Goal: Information Seeking & Learning: Find specific page/section

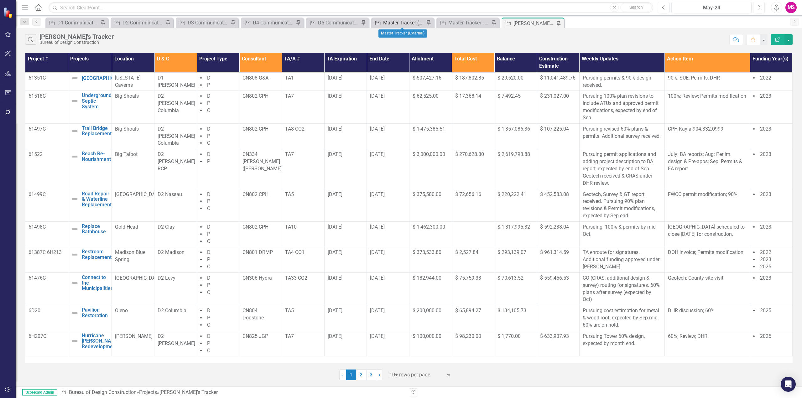
click at [379, 24] on icon "Project" at bounding box center [378, 22] width 6 height 5
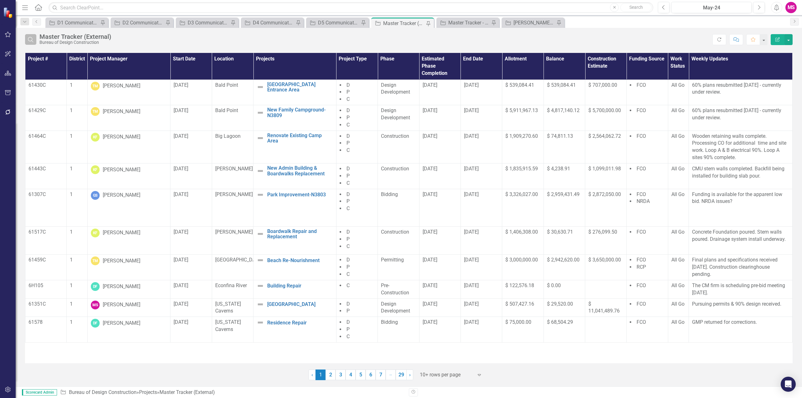
click at [33, 43] on button "Search" at bounding box center [30, 39] width 11 height 11
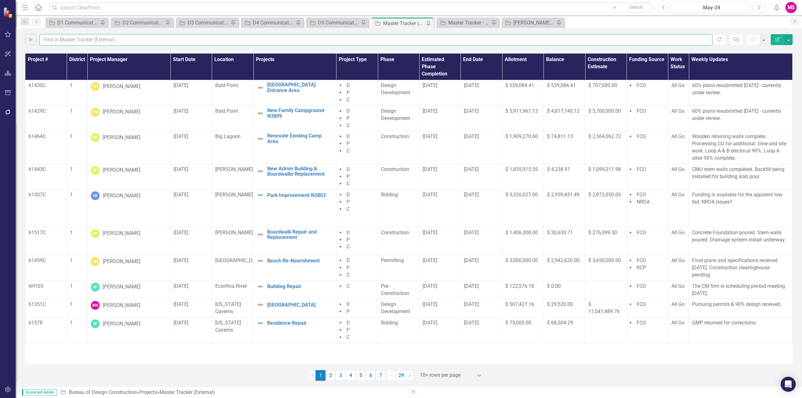
click at [66, 40] on input "text" at bounding box center [375, 40] width 673 height 12
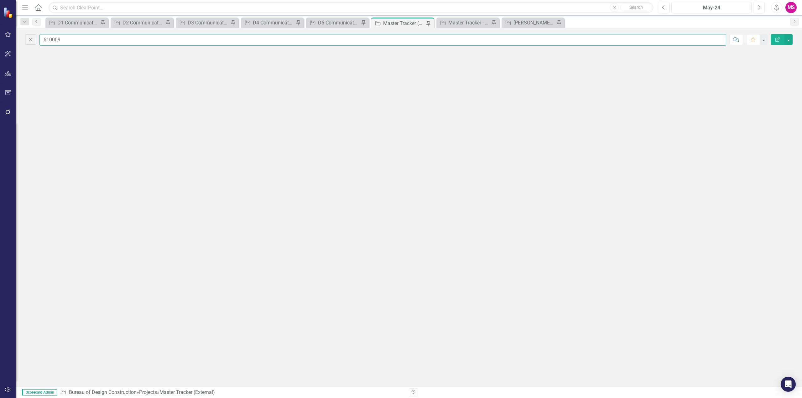
click at [50, 40] on input "610009" at bounding box center [382, 40] width 687 height 12
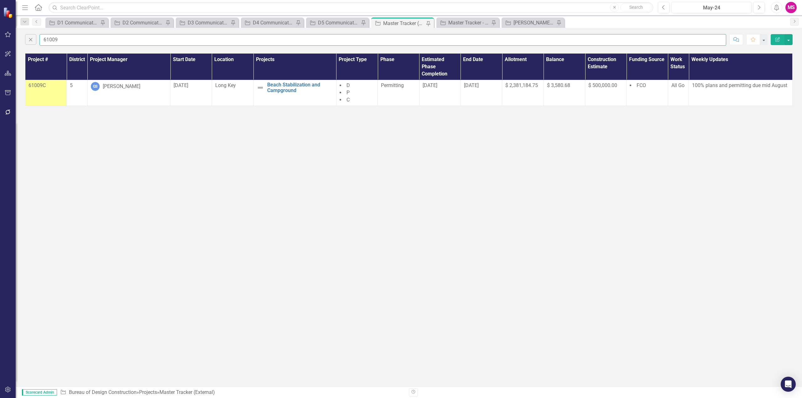
type input "61009"
drag, startPoint x: 215, startPoint y: 87, endPoint x: 305, endPoint y: 92, distance: 90.1
click at [305, 92] on tr "61009C 5 GS [PERSON_NAME] [DATE] Long Key Beach Stabilization and Campground Ed…" at bounding box center [409, 93] width 768 height 26
click at [300, 91] on link "Beach Stabilization and Campground" at bounding box center [300, 87] width 66 height 11
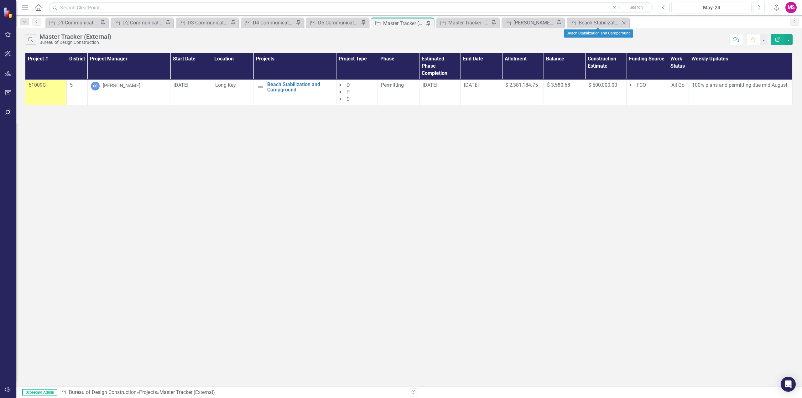
click at [624, 23] on icon at bounding box center [624, 22] width 3 height 3
drag, startPoint x: 297, startPoint y: 93, endPoint x: 268, endPoint y: 85, distance: 30.1
click at [266, 85] on td "Beach Stabilization and Campground Edit Edit Project Link Open Element" at bounding box center [295, 93] width 83 height 26
copy link "Beach Stabilization and Campground"
click at [522, 21] on div "Beach Stabilization and Campground" at bounding box center [534, 23] width 41 height 8
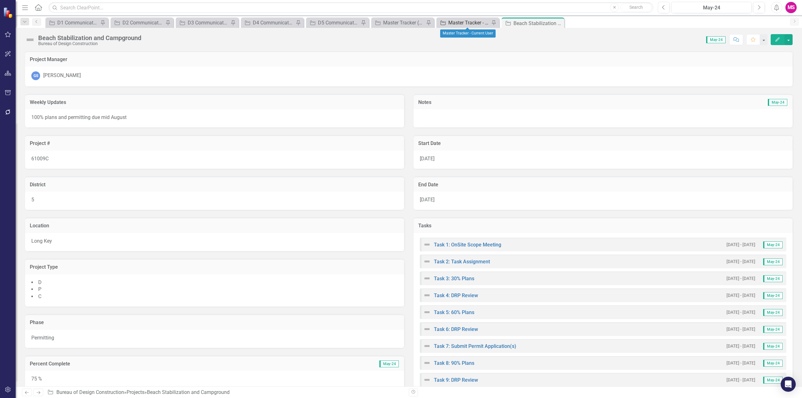
click at [469, 21] on div "Master Tracker - Current User" at bounding box center [469, 23] width 41 height 8
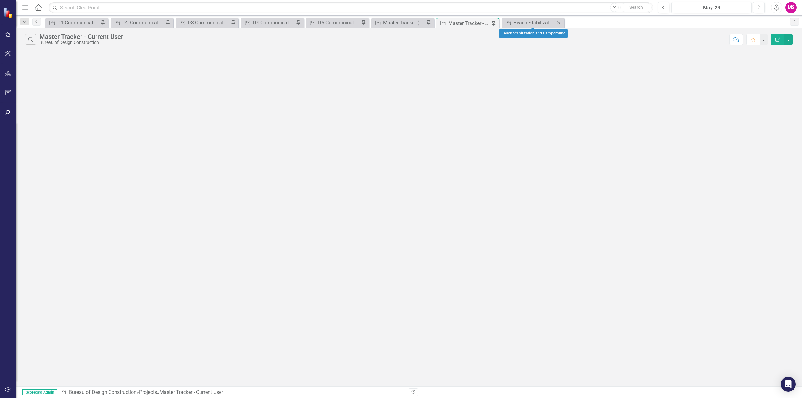
click at [558, 23] on icon "Close" at bounding box center [559, 22] width 6 height 5
click at [492, 22] on icon "Close" at bounding box center [494, 22] width 6 height 5
click at [396, 21] on div "Master Tracker (External)" at bounding box center [403, 23] width 41 height 8
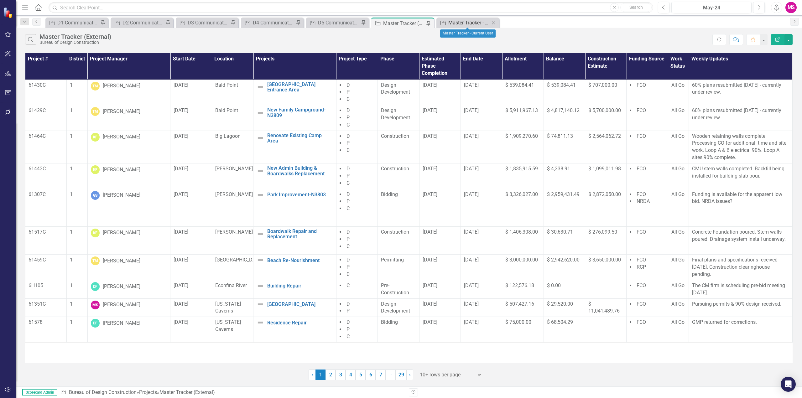
click at [461, 25] on div "Master Tracker - Current User" at bounding box center [469, 23] width 41 height 8
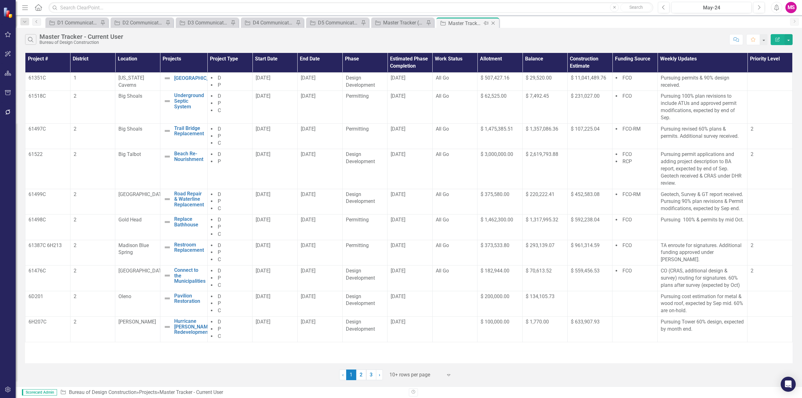
click at [486, 24] on icon "Pin" at bounding box center [486, 23] width 5 height 6
click at [399, 23] on div "Master Tracker (External)" at bounding box center [403, 23] width 41 height 8
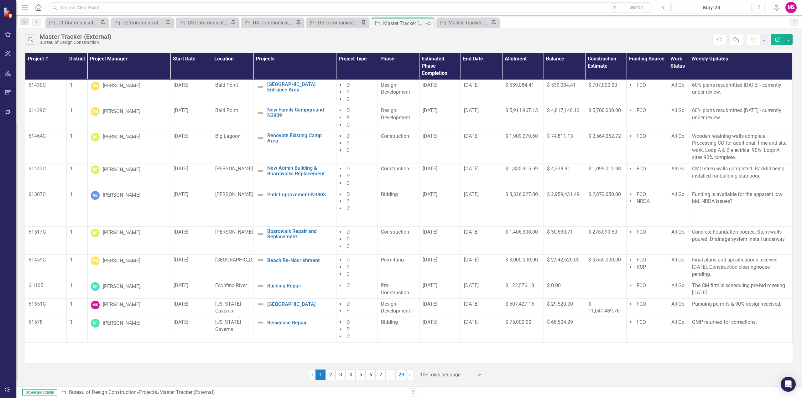
click at [427, 24] on icon at bounding box center [428, 24] width 5 height 4
click at [82, 24] on div "D1 Communications Tracker" at bounding box center [77, 23] width 41 height 8
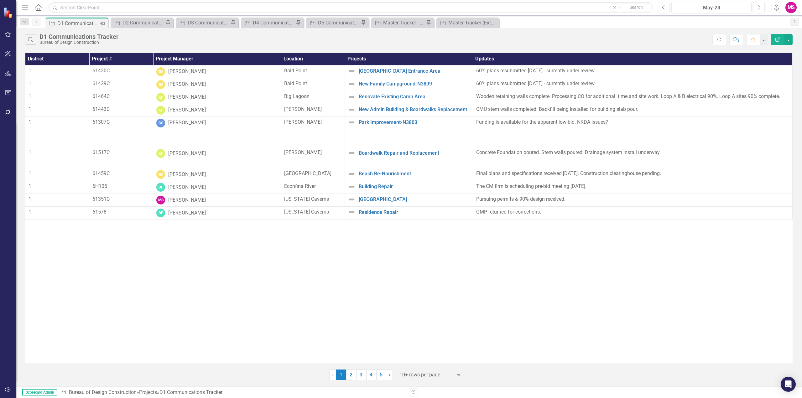
click at [102, 24] on icon at bounding box center [102, 24] width 5 height 4
click at [149, 23] on div "D3 Communications Tracker" at bounding box center [143, 23] width 41 height 8
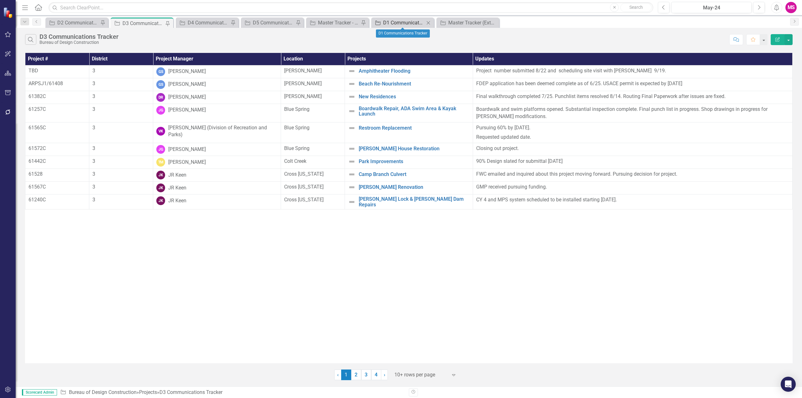
click at [394, 24] on div "D1 Communications Tracker" at bounding box center [403, 23] width 41 height 8
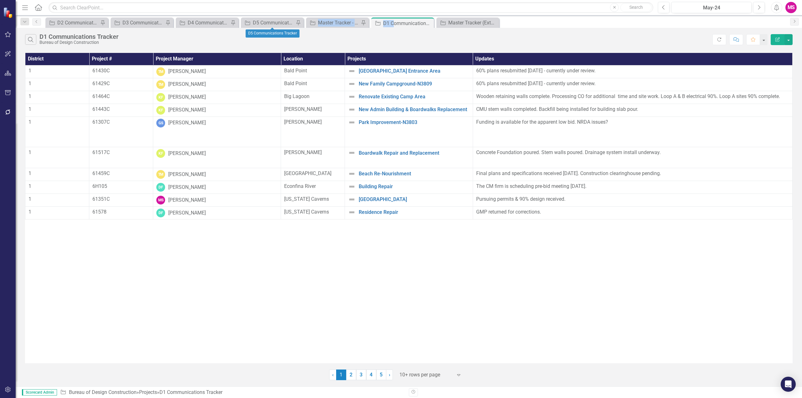
drag, startPoint x: 394, startPoint y: 23, endPoint x: 295, endPoint y: 25, distance: 99.1
click at [295, 26] on div "Project D2 Communications Tracker Pin Project D3 Communications Tracker Pin Pro…" at bounding box center [415, 23] width 743 height 10
click at [403, 23] on div "D1 Communications Tracker" at bounding box center [400, 23] width 34 height 8
click at [421, 24] on icon at bounding box center [420, 23] width 5 height 4
click at [88, 23] on div "D2 Communications Tracker" at bounding box center [77, 23] width 41 height 8
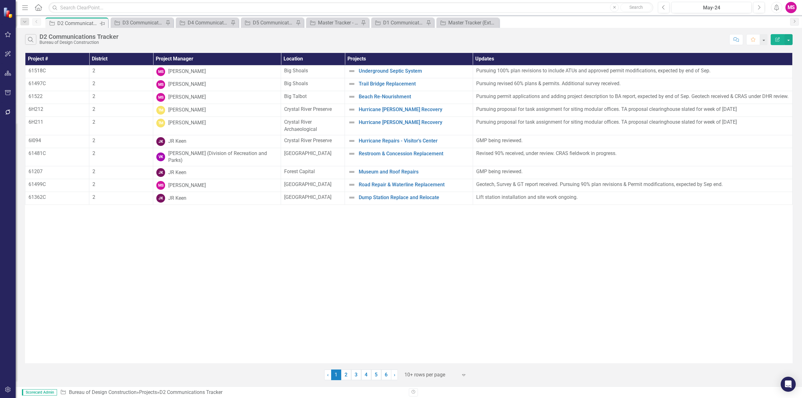
click at [102, 23] on icon "Pin" at bounding box center [102, 23] width 5 height 6
click at [102, 22] on icon "Pin" at bounding box center [102, 23] width 5 height 6
click at [103, 22] on icon "Pin" at bounding box center [102, 23] width 5 height 6
click at [101, 22] on icon "Pin" at bounding box center [102, 23] width 5 height 6
click at [102, 22] on icon "Pin" at bounding box center [102, 23] width 5 height 6
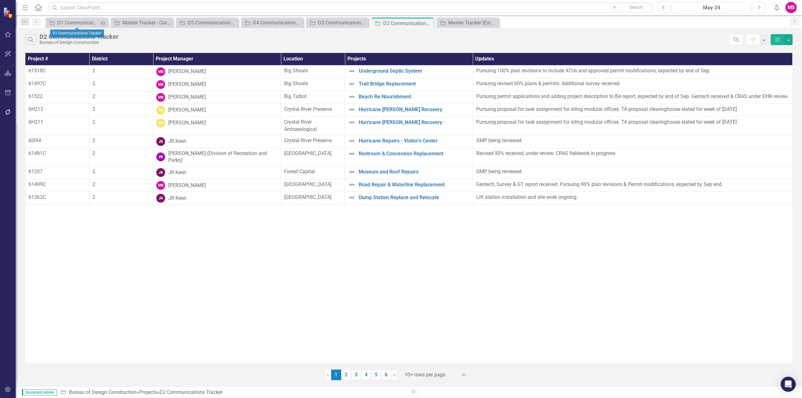
click at [102, 23] on icon "Pin" at bounding box center [102, 23] width 5 height 6
click at [420, 23] on icon "Pin" at bounding box center [420, 23] width 5 height 6
click at [102, 23] on icon "Pin" at bounding box center [102, 23] width 5 height 6
click at [147, 24] on div "D1 Communications Tracker" at bounding box center [143, 23] width 41 height 8
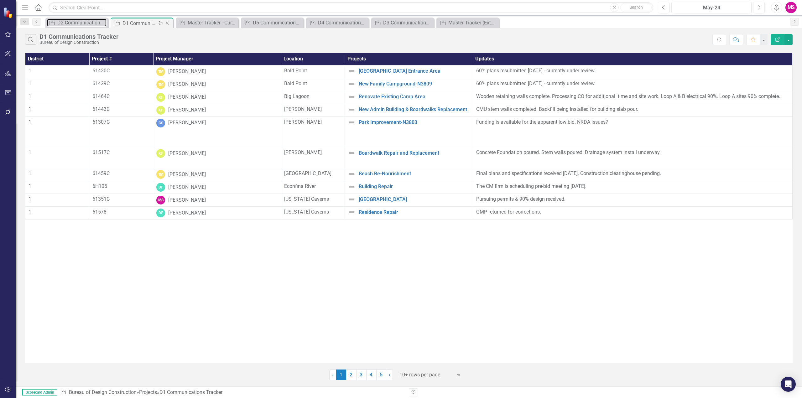
drag, startPoint x: 66, startPoint y: 22, endPoint x: 171, endPoint y: 21, distance: 105.3
click at [171, 21] on div "Project D2 Communications Tracker Close Project D1 Communications Tracker Pin C…" at bounding box center [415, 23] width 743 height 10
click at [162, 24] on icon "Pin" at bounding box center [160, 23] width 5 height 6
click at [401, 21] on div "D3 Communications Tracker" at bounding box center [403, 23] width 41 height 8
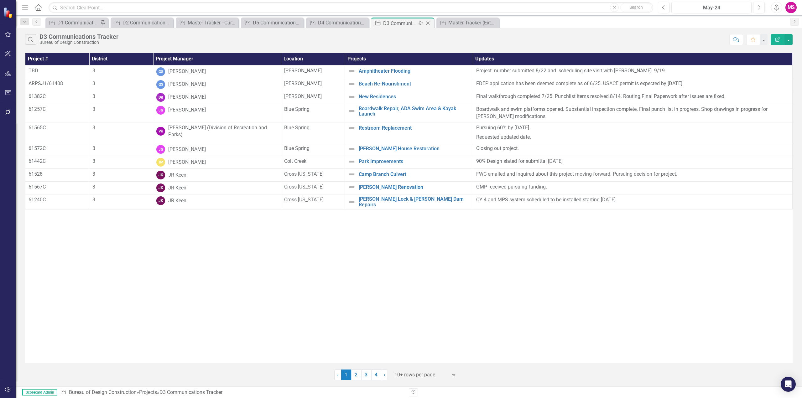
click at [420, 23] on icon at bounding box center [420, 23] width 5 height 4
click at [213, 26] on div "D2 Communications Tracker" at bounding box center [208, 23] width 41 height 8
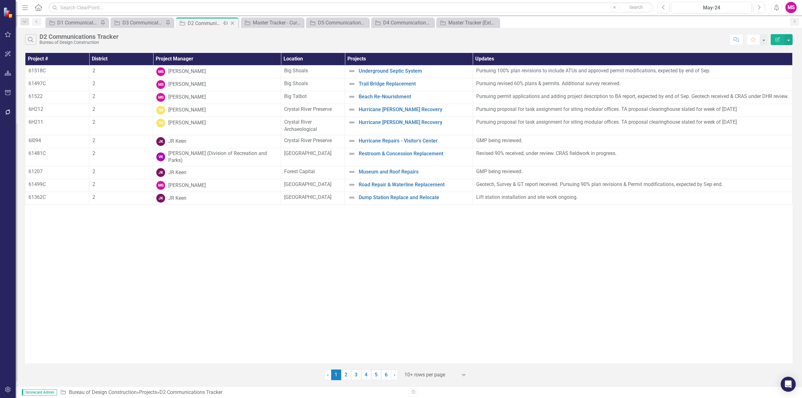
click at [227, 23] on icon "Pin" at bounding box center [225, 23] width 5 height 6
click at [271, 21] on div "Master Tracker - Current User" at bounding box center [273, 23] width 41 height 8
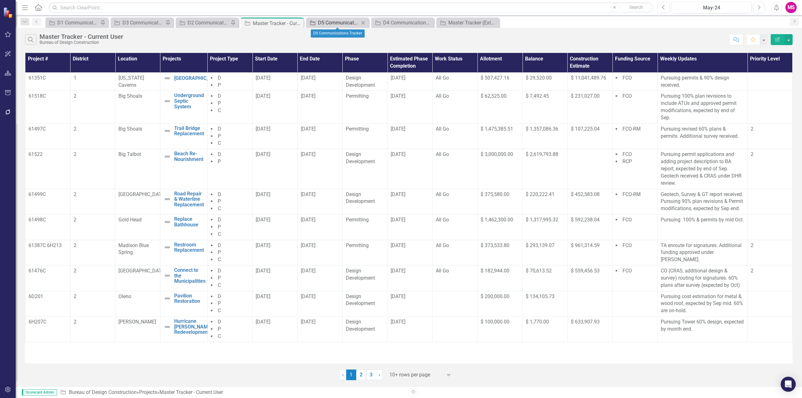
click at [322, 24] on div "D5 Communications Tracker" at bounding box center [338, 23] width 41 height 8
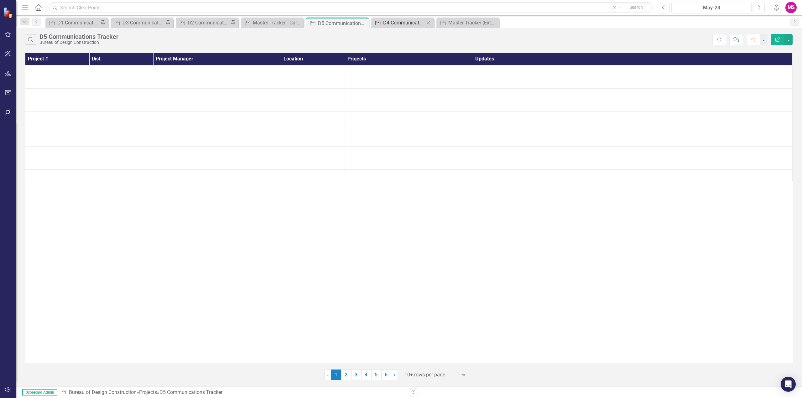
click at [412, 24] on div "D4 Communications Tracker" at bounding box center [403, 23] width 41 height 8
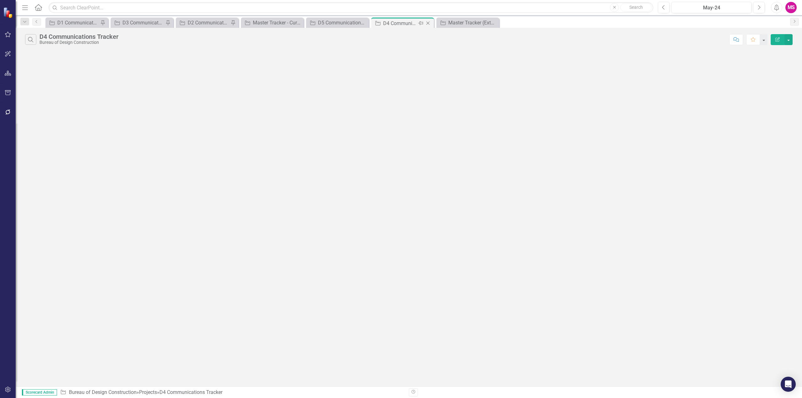
click at [419, 24] on icon "Pin" at bounding box center [420, 23] width 5 height 6
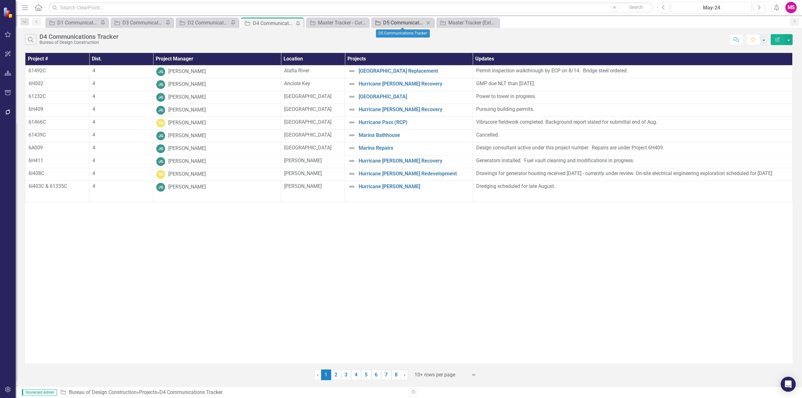
click at [384, 23] on div "D5 Communications Tracker" at bounding box center [403, 23] width 41 height 8
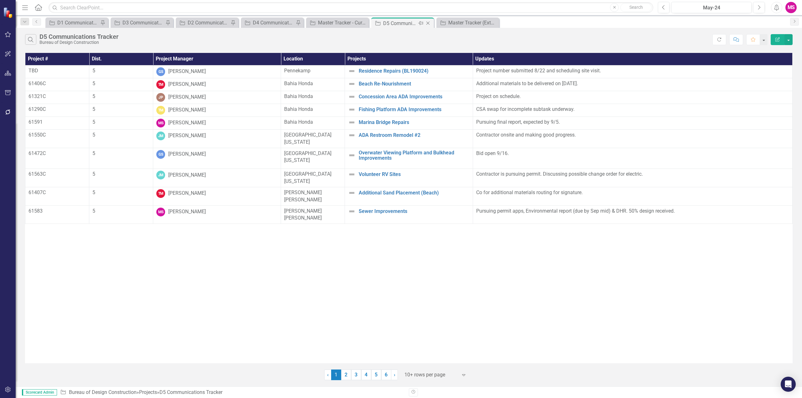
click at [422, 22] on icon at bounding box center [420, 23] width 5 height 4
click at [466, 20] on div "Master Tracker (External)" at bounding box center [469, 23] width 41 height 8
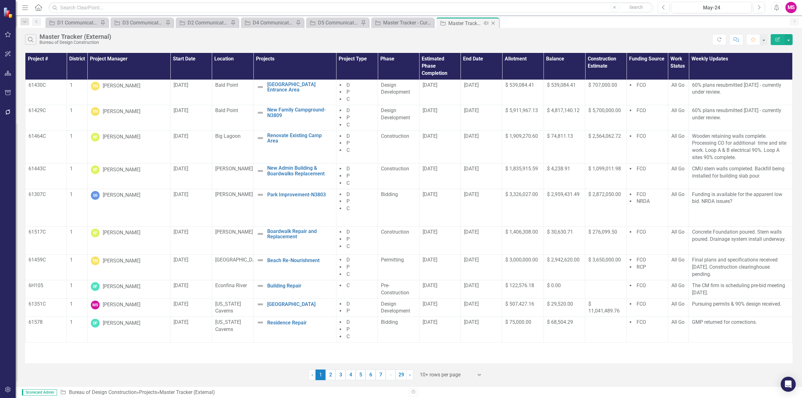
click at [485, 22] on icon "Pin" at bounding box center [486, 23] width 5 height 6
click at [457, 23] on div "Master Tracker - Current User" at bounding box center [469, 23] width 41 height 8
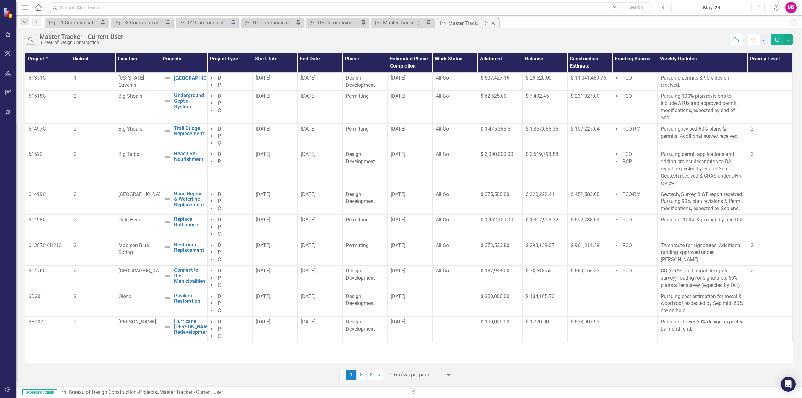
click at [485, 24] on icon at bounding box center [486, 23] width 5 height 4
click at [131, 21] on div "D3 Communications Tracker" at bounding box center [143, 23] width 41 height 8
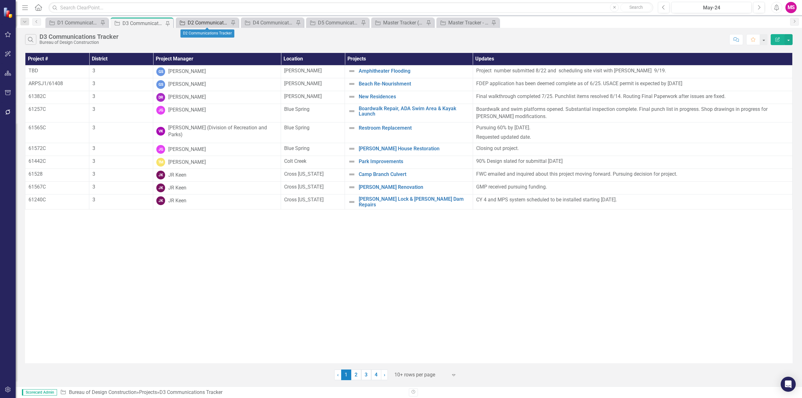
click at [200, 20] on div "D2 Communications Tracker" at bounding box center [208, 23] width 41 height 8
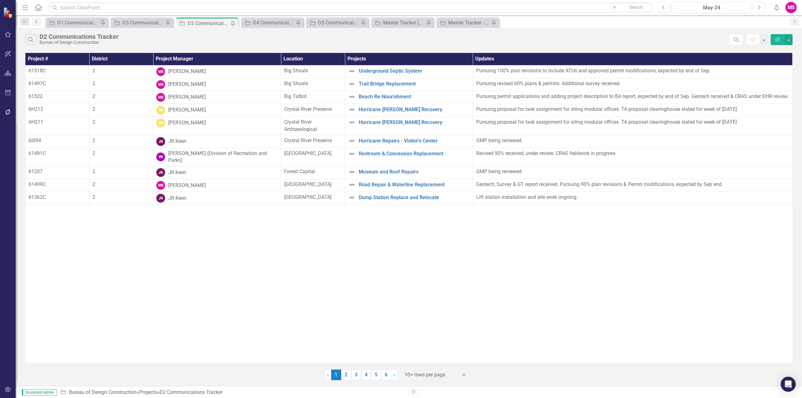
click at [34, 20] on icon "Previous" at bounding box center [36, 22] width 5 height 4
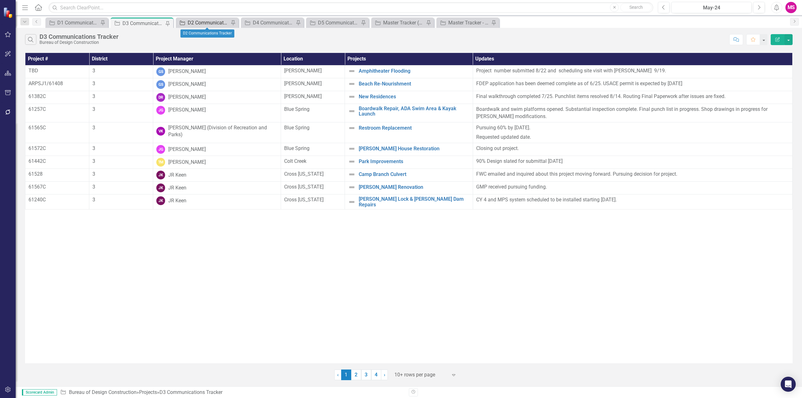
click at [203, 20] on div "D2 Communications Tracker" at bounding box center [208, 23] width 41 height 8
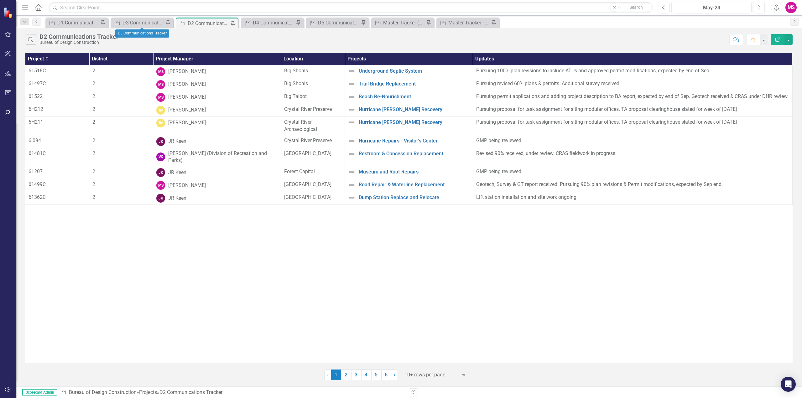
drag, startPoint x: 166, startPoint y: 22, endPoint x: 181, endPoint y: 28, distance: 15.6
click at [166, 22] on icon "Pin" at bounding box center [168, 22] width 6 height 5
click at [167, 26] on icon "Pin" at bounding box center [167, 23] width 5 height 6
click at [421, 23] on icon at bounding box center [420, 23] width 5 height 4
click at [464, 23] on div "D3 Communications Tracker" at bounding box center [469, 23] width 41 height 8
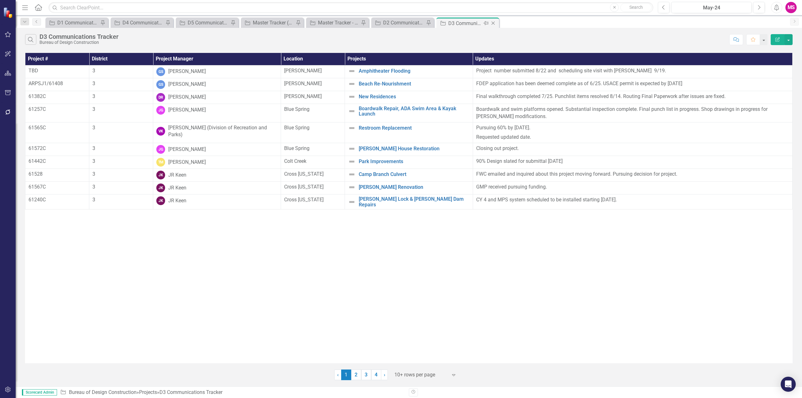
click at [486, 23] on icon "Pin" at bounding box center [486, 23] width 5 height 6
click at [493, 23] on icon at bounding box center [493, 24] width 5 height 4
click at [428, 21] on icon "Pin" at bounding box center [428, 23] width 5 height 6
click at [103, 21] on icon "Pin" at bounding box center [102, 23] width 5 height 6
click at [103, 23] on icon at bounding box center [102, 23] width 5 height 4
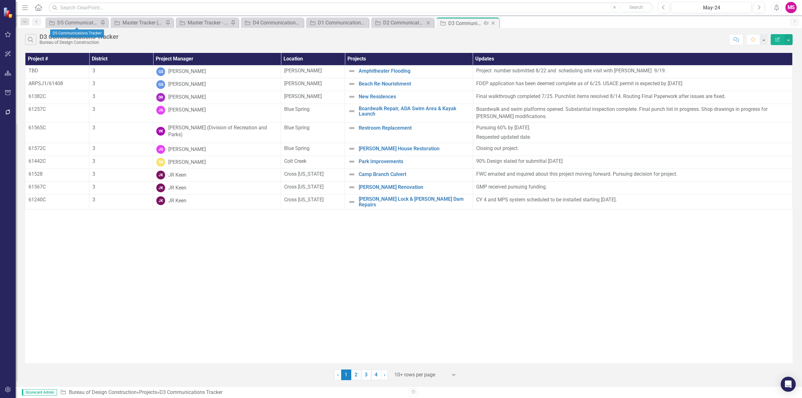
click at [103, 23] on icon at bounding box center [103, 22] width 4 height 5
click at [102, 21] on icon "Close" at bounding box center [102, 22] width 6 height 5
click at [281, 21] on div "D1 Communications Tracker" at bounding box center [273, 23] width 41 height 8
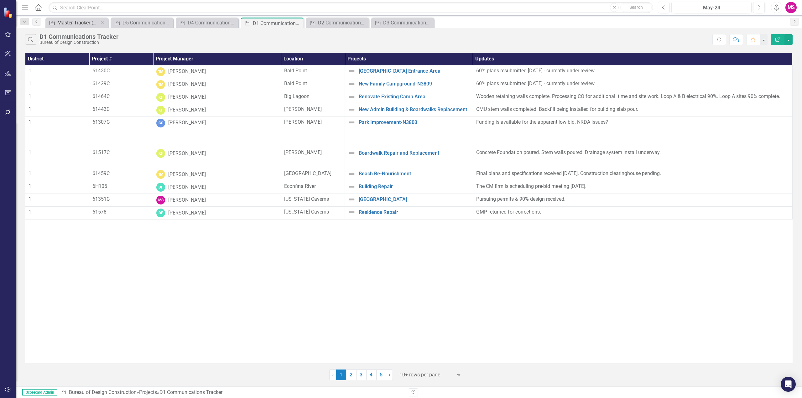
click at [85, 20] on div "Master Tracker (External)" at bounding box center [77, 23] width 41 height 8
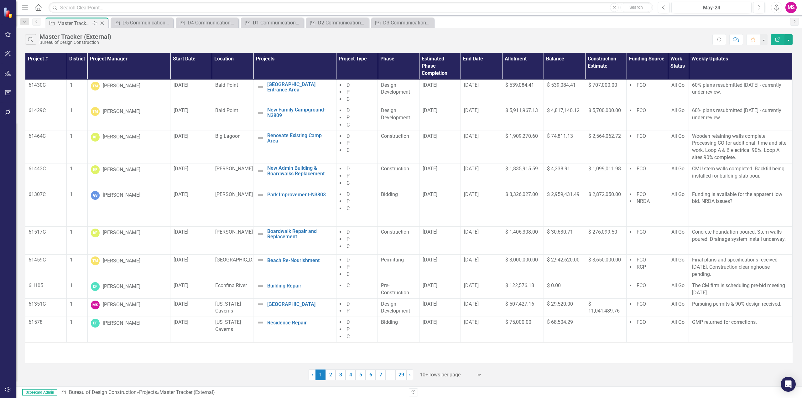
click at [94, 23] on icon at bounding box center [94, 23] width 5 height 4
click at [273, 26] on div "D1 Communications Tracker" at bounding box center [273, 23] width 41 height 8
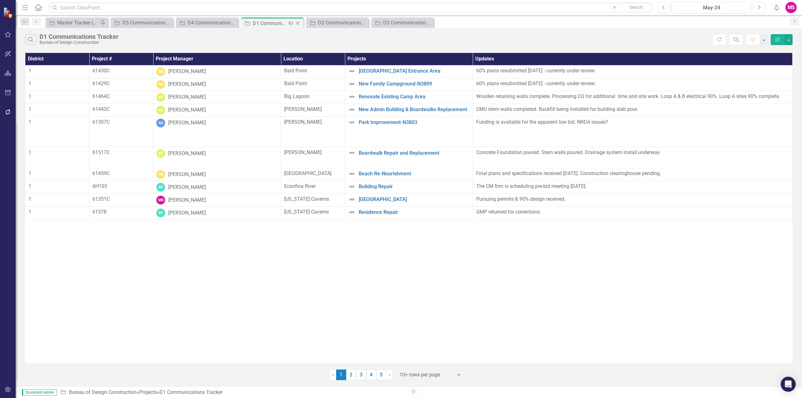
click at [290, 23] on icon at bounding box center [290, 23] width 5 height 4
click at [334, 24] on div "D2 Communications Tracker" at bounding box center [338, 23] width 41 height 8
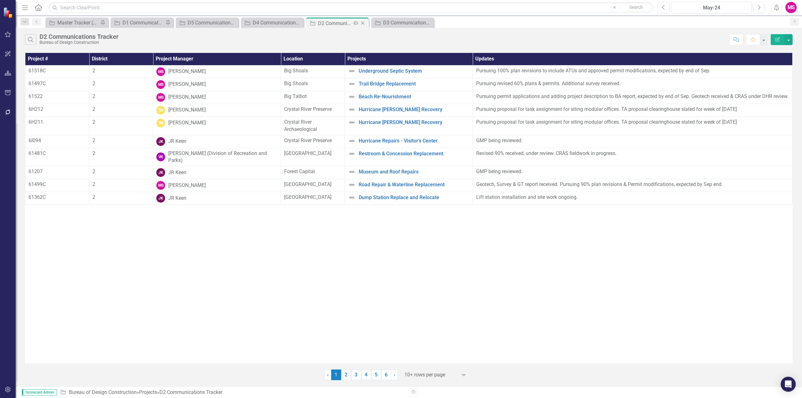
click at [355, 24] on icon "Pin" at bounding box center [355, 23] width 5 height 6
click at [391, 21] on div "D3 Communications Tracker" at bounding box center [403, 23] width 41 height 8
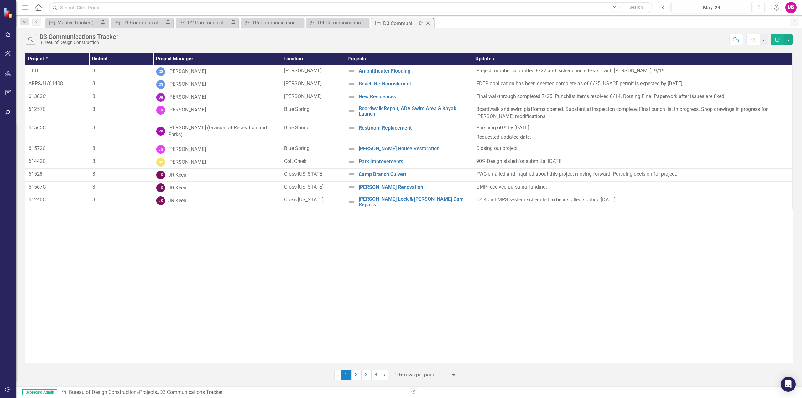
click at [422, 23] on icon "Pin" at bounding box center [420, 23] width 5 height 6
click at [400, 24] on div "D4 Communications Tracker" at bounding box center [403, 23] width 41 height 8
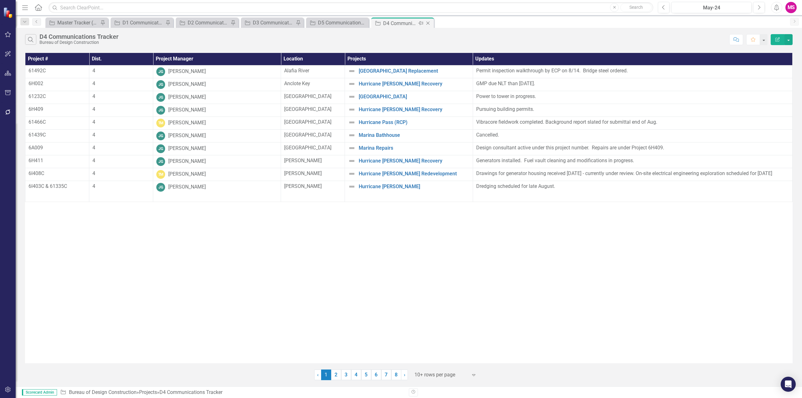
click at [422, 24] on icon "Pin" at bounding box center [420, 23] width 5 height 6
click at [398, 25] on div "D5 Communications Tracker" at bounding box center [403, 23] width 41 height 8
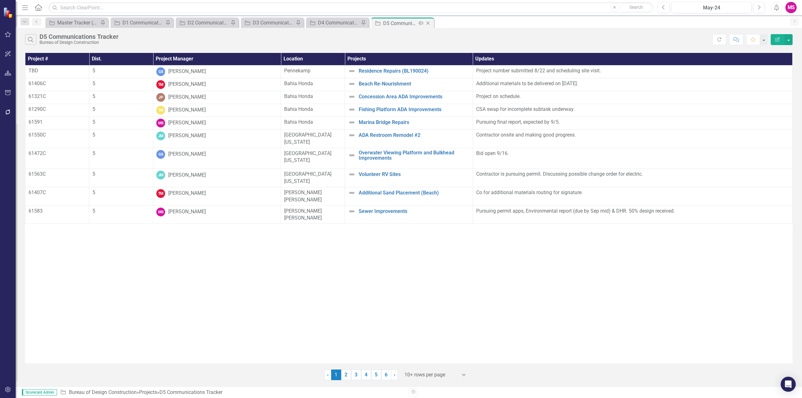
click at [419, 23] on icon "Pin" at bounding box center [420, 23] width 5 height 6
click at [453, 322] on div "Project # Dist. Project Manager Location Projects Updates TBD 5 GS [PERSON_NAME…" at bounding box center [409, 208] width 768 height 311
click at [25, 6] on icon "Menu" at bounding box center [25, 7] width 8 height 7
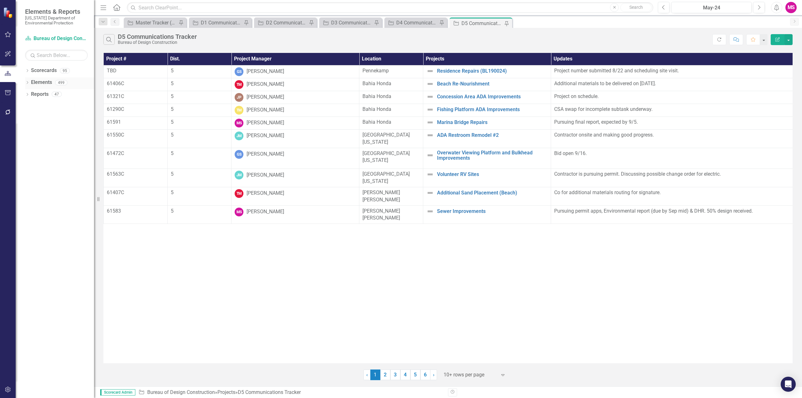
click at [26, 82] on icon "Dropdown" at bounding box center [27, 82] width 4 height 3
click at [30, 118] on icon "Dropdown" at bounding box center [30, 118] width 4 height 3
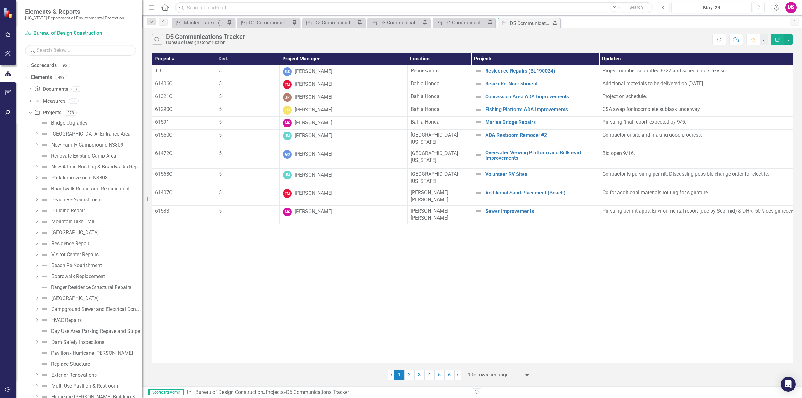
drag, startPoint x: 94, startPoint y: 126, endPoint x: 142, endPoint y: 127, distance: 48.0
click at [142, 127] on div "Resize" at bounding box center [144, 199] width 5 height 398
click at [29, 76] on div "Dropdown" at bounding box center [26, 77] width 5 height 4
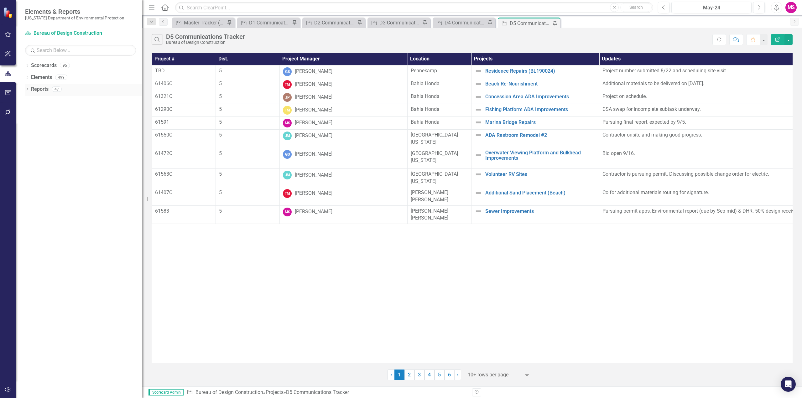
click at [28, 89] on icon "Dropdown" at bounding box center [27, 89] width 4 height 3
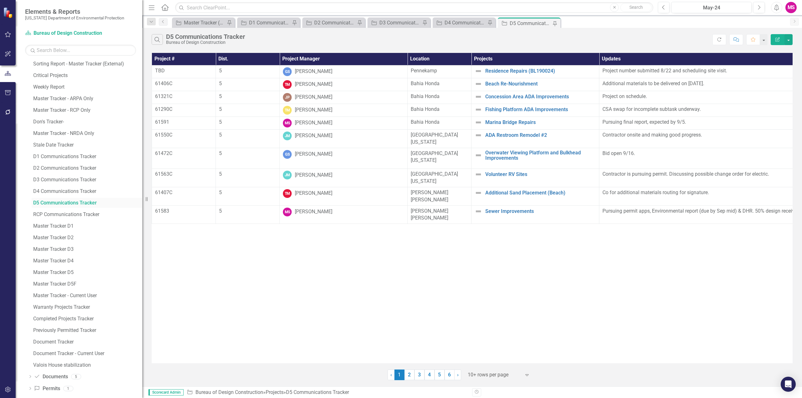
scroll to position [113, 0]
click at [29, 371] on icon "Dropdown" at bounding box center [30, 370] width 4 height 3
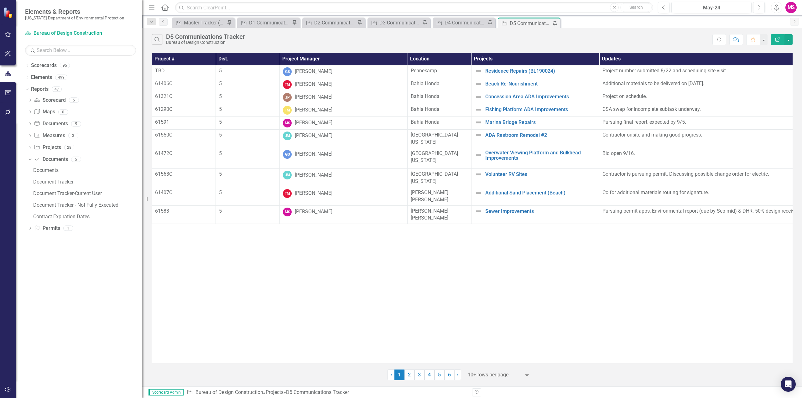
scroll to position [0, 0]
click at [29, 100] on icon "Dropdown" at bounding box center [30, 100] width 4 height 3
click at [29, 181] on icon "Dropdown" at bounding box center [30, 181] width 4 height 3
click at [30, 206] on icon at bounding box center [30, 204] width 2 height 3
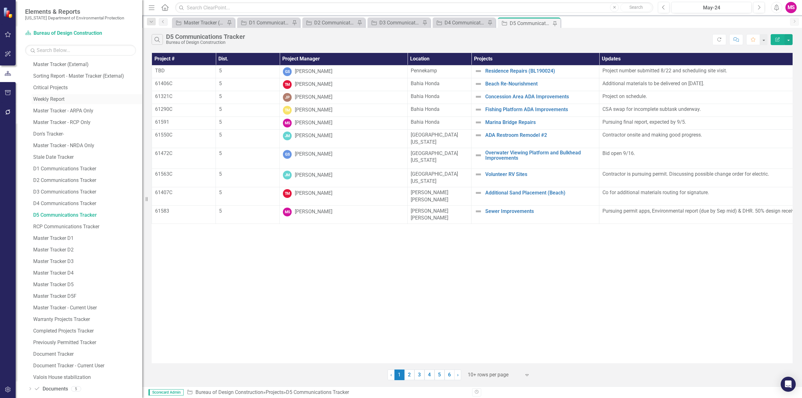
scroll to position [113, 0]
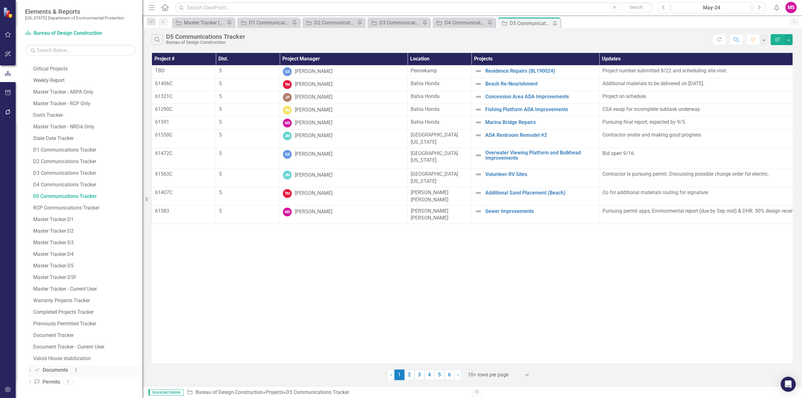
click at [29, 372] on icon "Dropdown" at bounding box center [30, 370] width 4 height 3
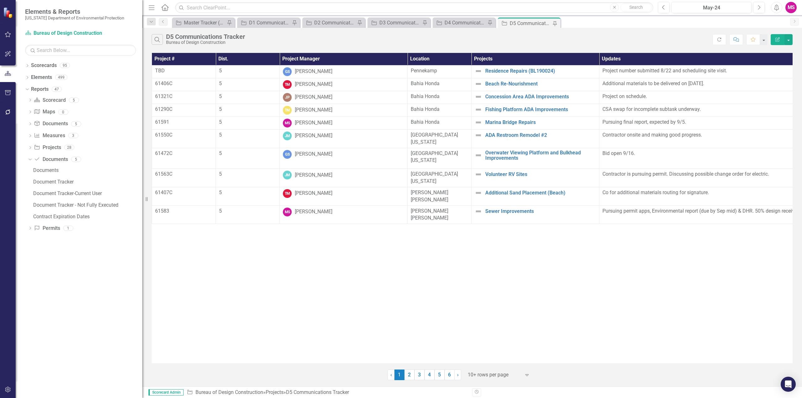
scroll to position [0, 0]
click at [51, 171] on div "Documents" at bounding box center [87, 171] width 109 height 6
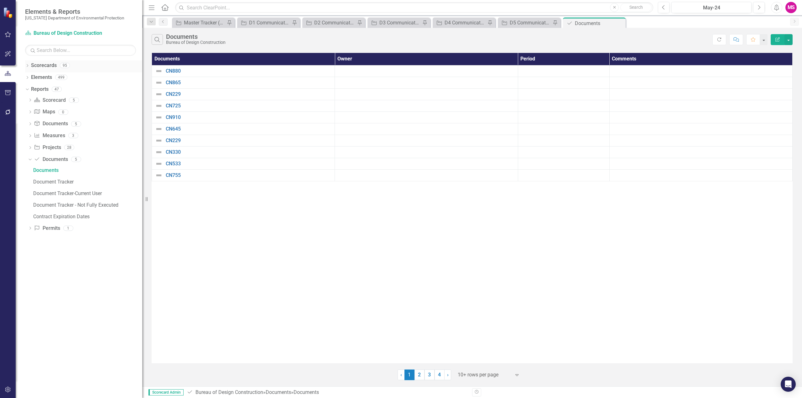
click at [27, 67] on icon "Dropdown" at bounding box center [27, 66] width 4 height 3
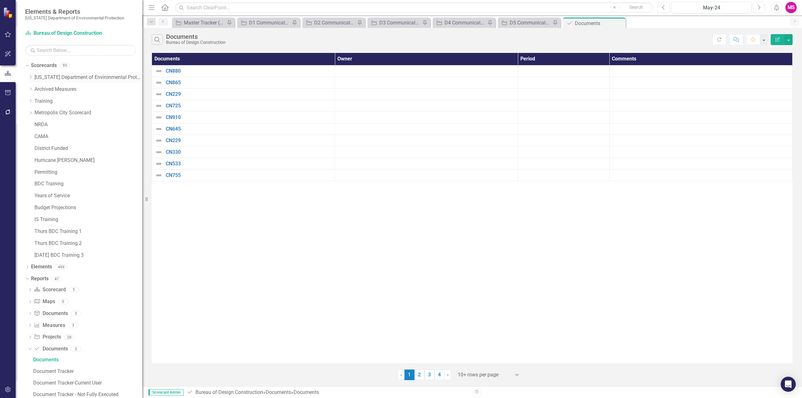
click at [31, 76] on icon at bounding box center [31, 77] width 2 height 3
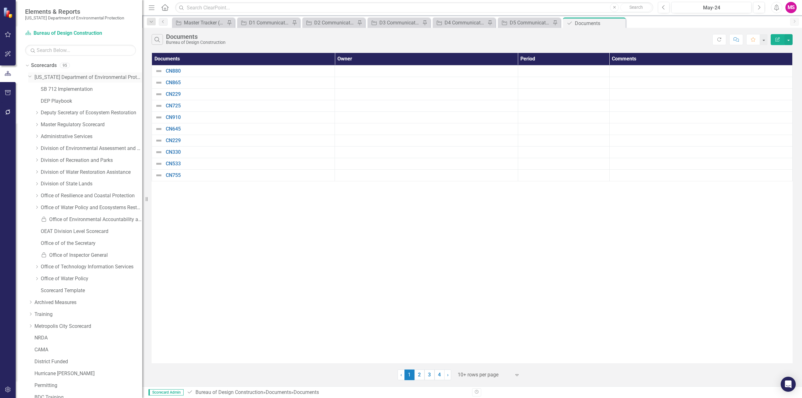
click at [30, 76] on icon "Dropdown" at bounding box center [30, 76] width 4 height 5
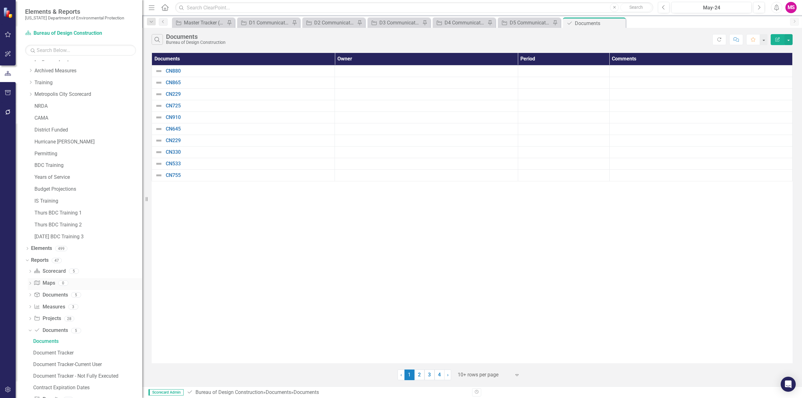
scroll to position [36, 0]
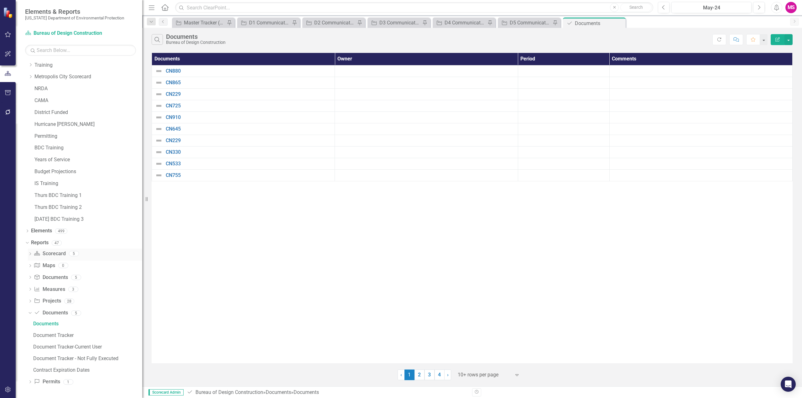
click at [29, 253] on icon "Dropdown" at bounding box center [30, 254] width 4 height 3
click at [31, 253] on icon "Dropdown" at bounding box center [29, 253] width 3 height 4
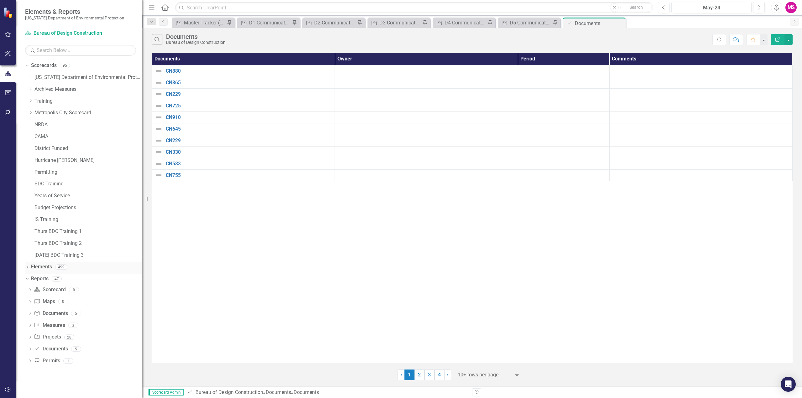
click at [27, 267] on icon "Dropdown" at bounding box center [27, 267] width 4 height 3
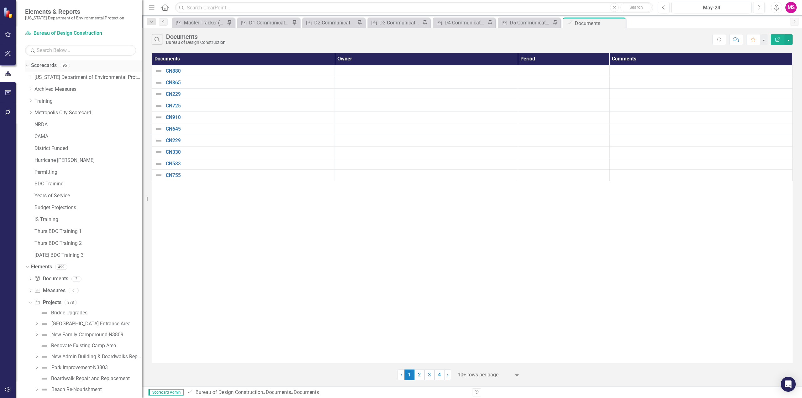
click at [27, 64] on icon "Dropdown" at bounding box center [26, 65] width 3 height 4
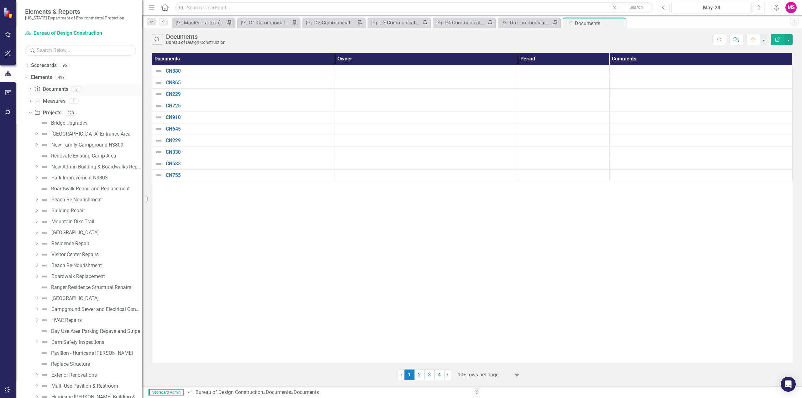
click at [30, 89] on icon "Dropdown" at bounding box center [30, 89] width 4 height 3
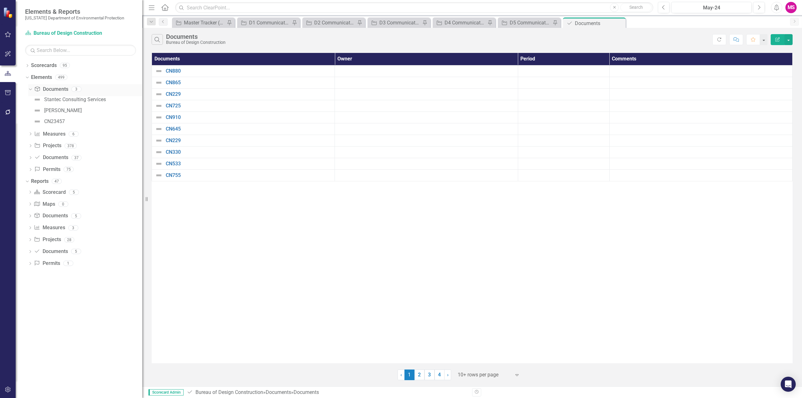
click at [30, 88] on icon "Dropdown" at bounding box center [29, 89] width 3 height 4
click at [28, 66] on icon at bounding box center [28, 65] width 2 height 3
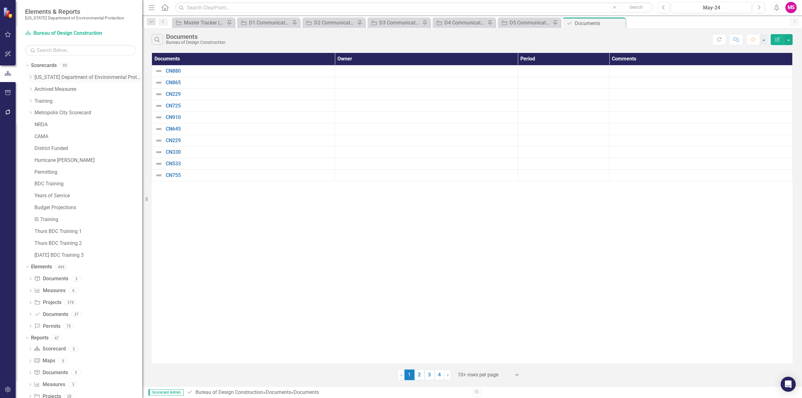
click at [32, 76] on icon "Dropdown" at bounding box center [30, 77] width 5 height 4
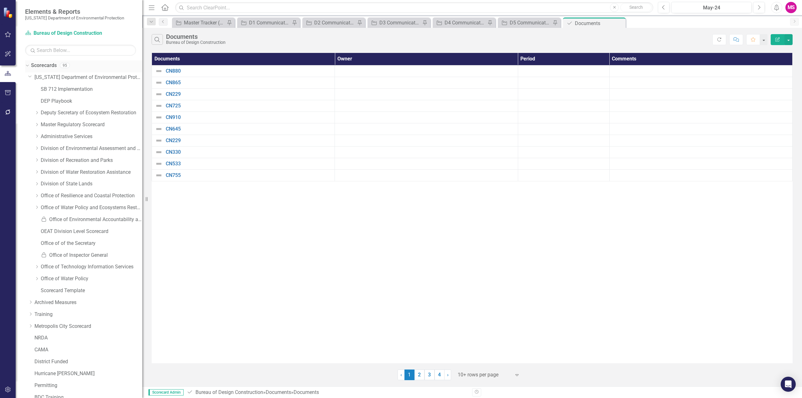
click at [27, 65] on icon "Dropdown" at bounding box center [26, 65] width 3 height 4
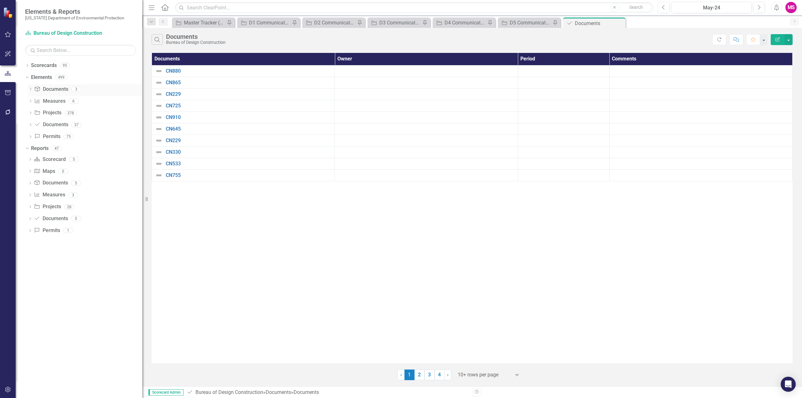
click at [30, 90] on icon "Dropdown" at bounding box center [30, 89] width 4 height 3
click at [30, 90] on icon "Dropdown" at bounding box center [29, 89] width 3 height 4
click at [28, 149] on icon "Dropdown" at bounding box center [26, 148] width 3 height 4
click at [28, 149] on icon "Dropdown" at bounding box center [27, 149] width 4 height 3
click at [31, 159] on icon "Dropdown" at bounding box center [30, 159] width 4 height 3
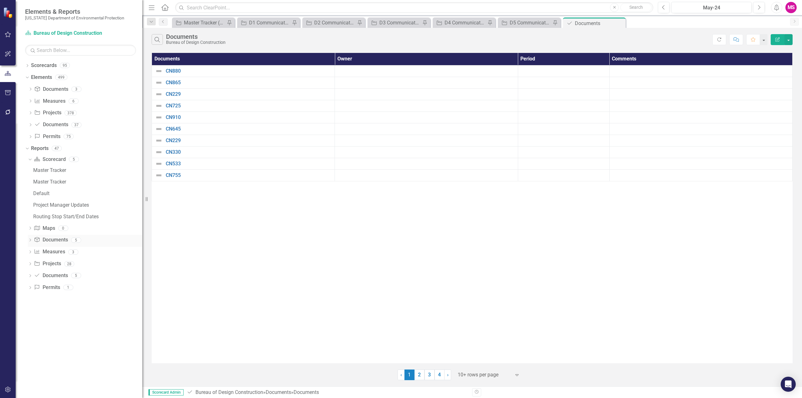
click at [30, 239] on icon "Dropdown" at bounding box center [30, 240] width 4 height 3
click at [29, 183] on icon "Dropdown" at bounding box center [29, 183] width 3 height 4
click at [30, 207] on icon "Dropdown" at bounding box center [30, 207] width 4 height 3
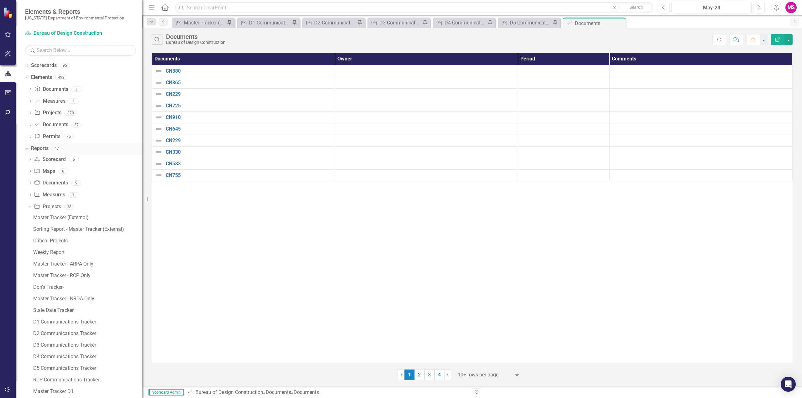
click at [45, 150] on link "Reports" at bounding box center [40, 148] width 18 height 7
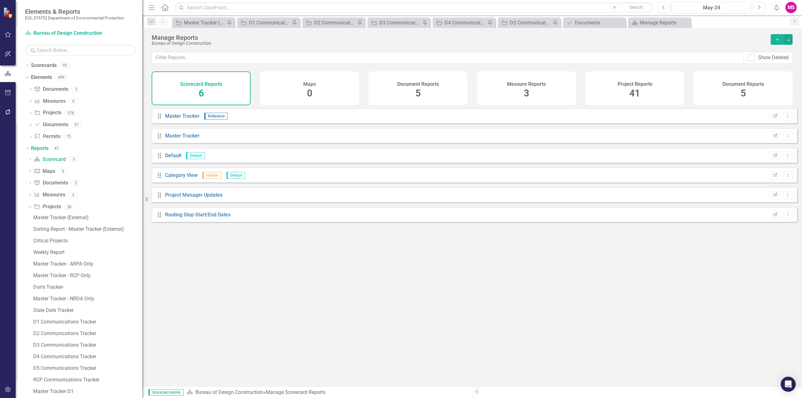
click at [637, 84] on h4 "Project Reports" at bounding box center [635, 84] width 35 height 6
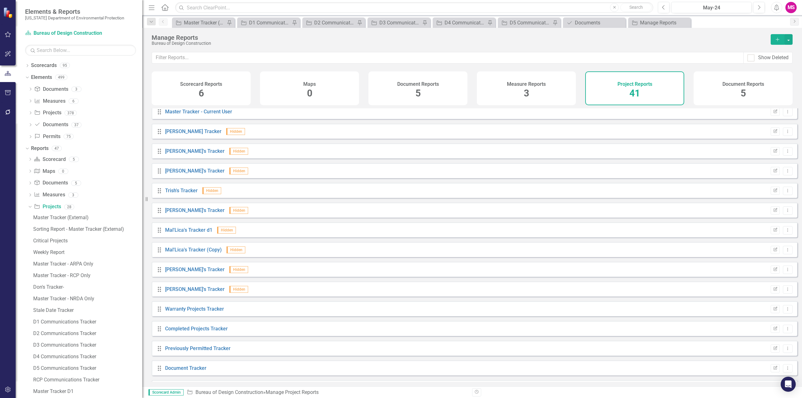
scroll to position [470, 0]
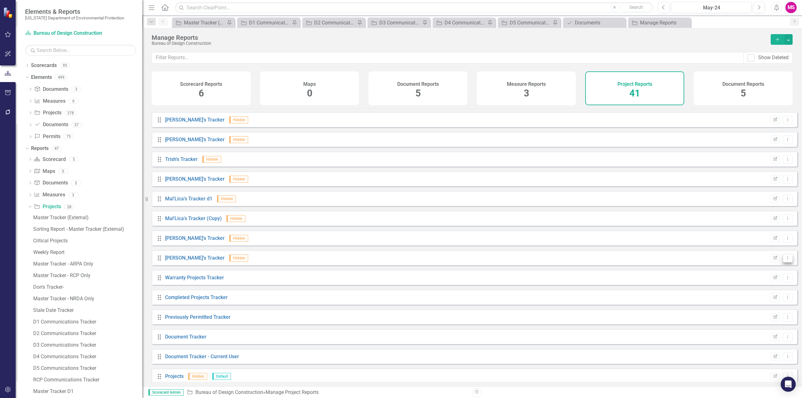
click at [786, 260] on icon "Dropdown Menu" at bounding box center [788, 258] width 5 height 4
click at [181, 261] on link "[PERSON_NAME]'s Tracker" at bounding box center [195, 258] width 60 height 6
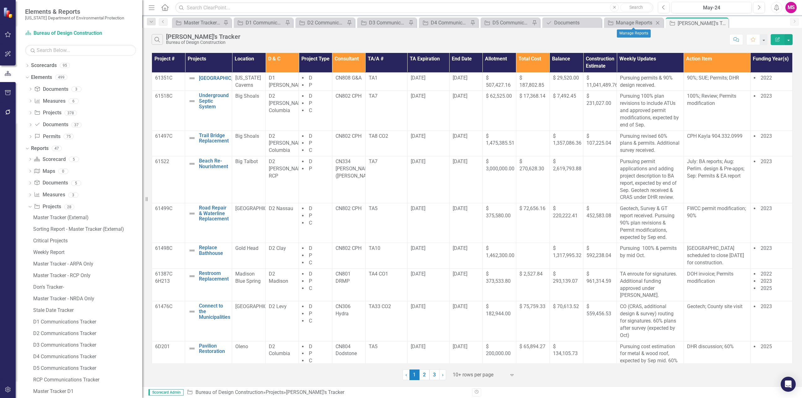
click at [657, 21] on icon at bounding box center [657, 22] width 3 height 3
click at [594, 22] on div "Documents" at bounding box center [595, 23] width 41 height 8
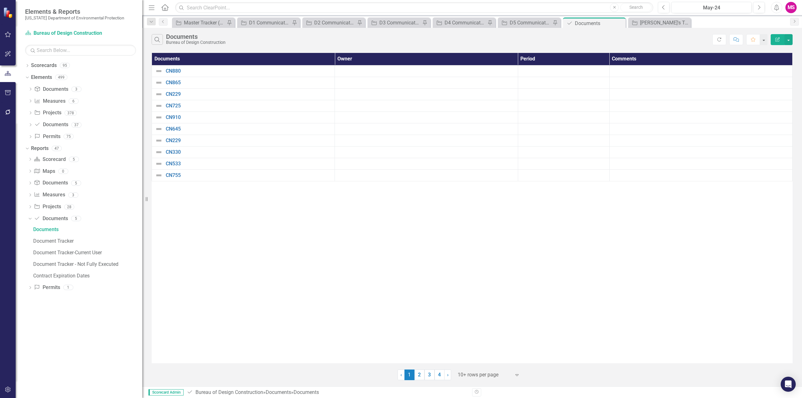
drag, startPoint x: 619, startPoint y: 22, endPoint x: 636, endPoint y: 30, distance: 18.7
click at [0, 0] on icon "Close" at bounding box center [0, 0] width 0 height 0
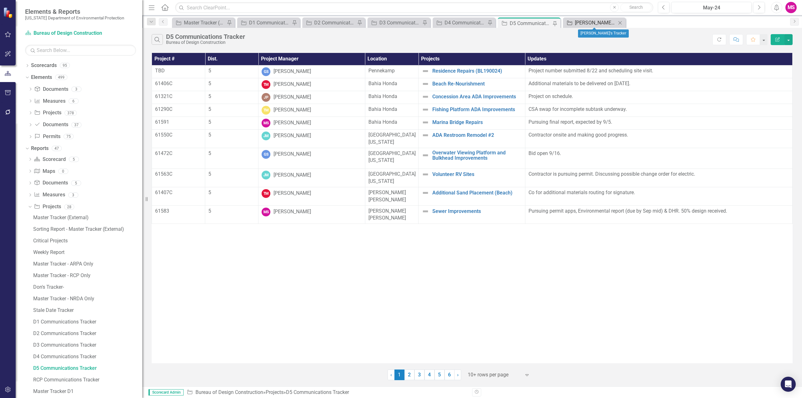
click at [582, 21] on div "[PERSON_NAME]'s Tracker" at bounding box center [595, 23] width 41 height 8
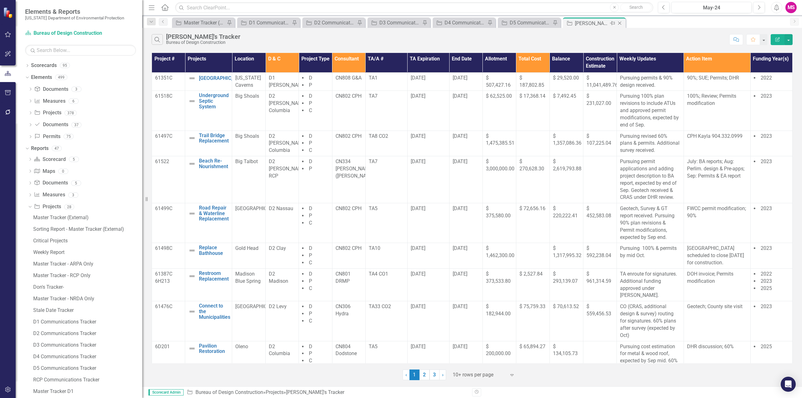
click at [615, 23] on icon "Pin" at bounding box center [612, 23] width 5 height 6
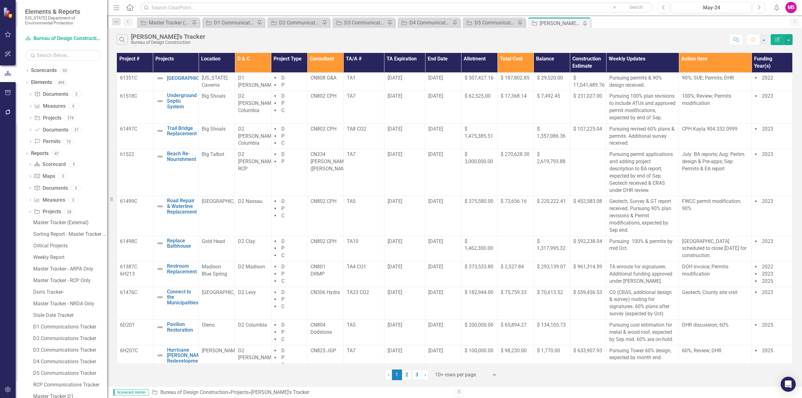
drag, startPoint x: 143, startPoint y: 13, endPoint x: 107, endPoint y: 15, distance: 36.1
click at [107, 15] on div "Resize" at bounding box center [109, 199] width 5 height 398
drag, startPoint x: 117, startPoint y: 7, endPoint x: 105, endPoint y: 12, distance: 12.9
click at [117, 7] on icon "Menu" at bounding box center [117, 7] width 8 height 7
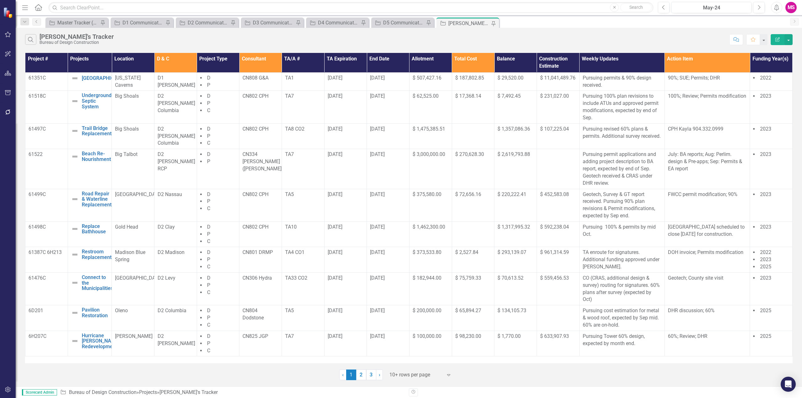
drag, startPoint x: 23, startPoint y: 7, endPoint x: 26, endPoint y: 13, distance: 6.5
click at [24, 7] on icon "Menu" at bounding box center [25, 7] width 8 height 7
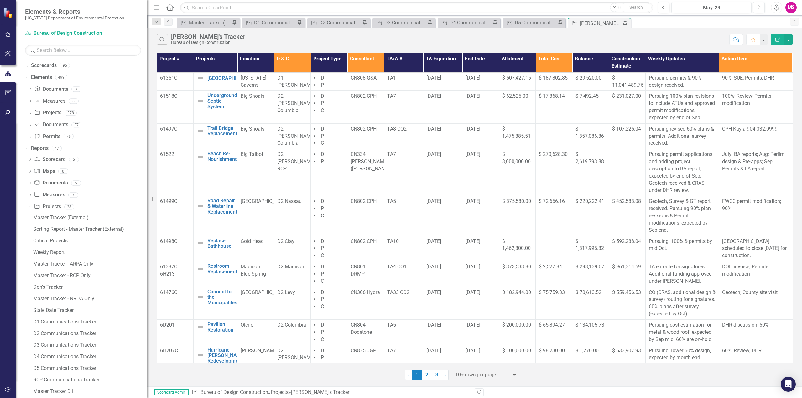
drag, startPoint x: 94, startPoint y: 271, endPoint x: 147, endPoint y: 267, distance: 53.1
click at [147, 267] on div "Resize" at bounding box center [149, 199] width 5 height 398
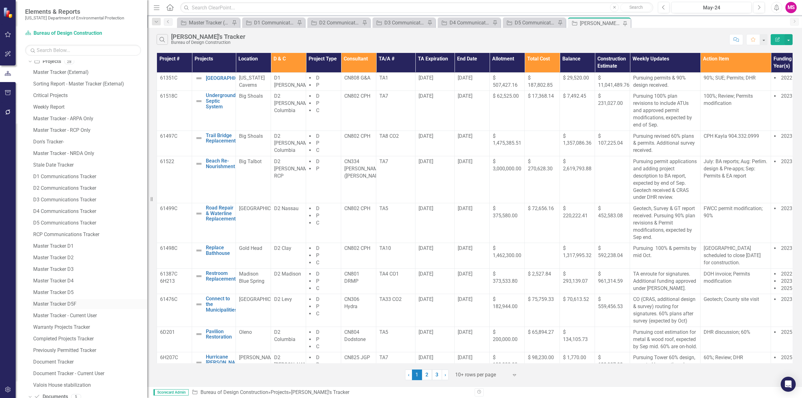
scroll to position [157, 0]
click at [70, 365] on div "Document Tracker - Current User" at bounding box center [90, 363] width 114 height 6
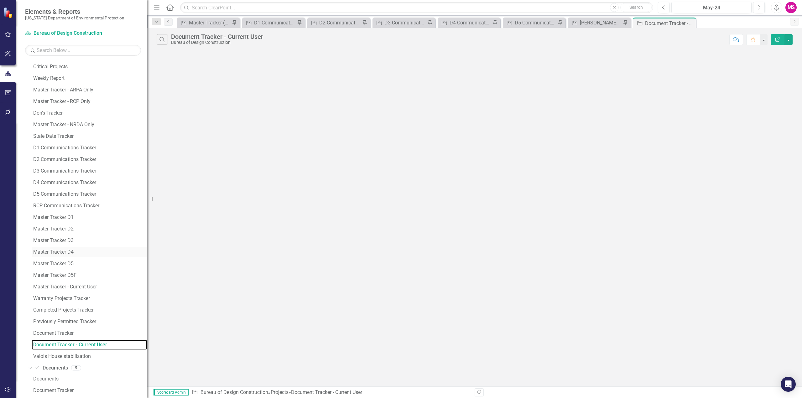
scroll to position [189, 0]
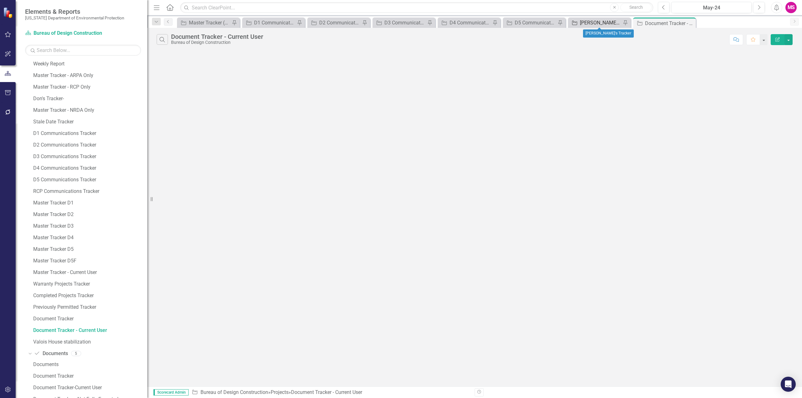
click at [594, 22] on div "[PERSON_NAME]'s Tracker" at bounding box center [600, 23] width 41 height 8
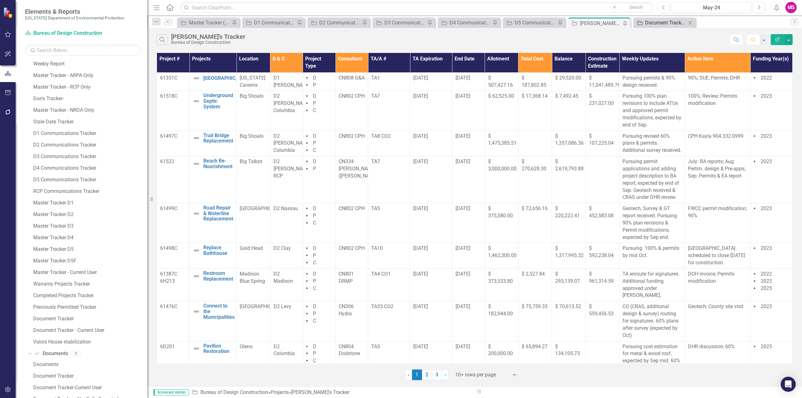
click at [663, 24] on div "Document Tracker - Current User" at bounding box center [665, 23] width 41 height 8
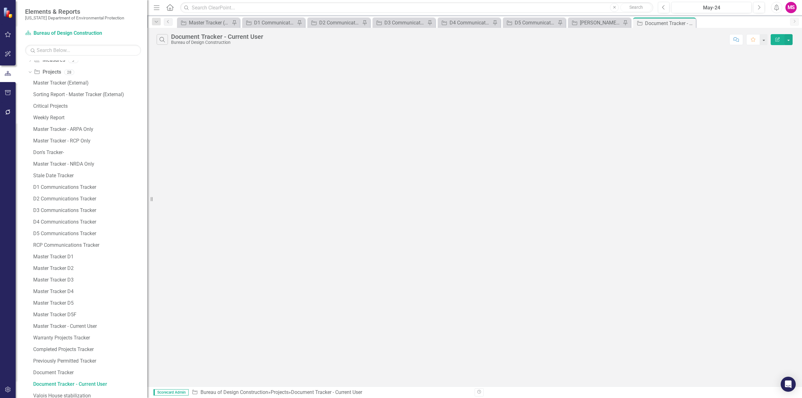
scroll to position [126, 0]
click at [164, 39] on icon "Search" at bounding box center [162, 40] width 7 height 6
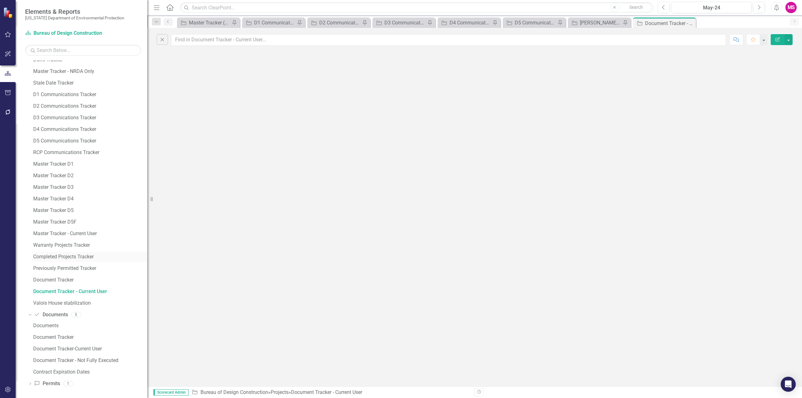
scroll to position [229, 0]
click at [54, 280] on div "Document Tracker" at bounding box center [90, 279] width 114 height 6
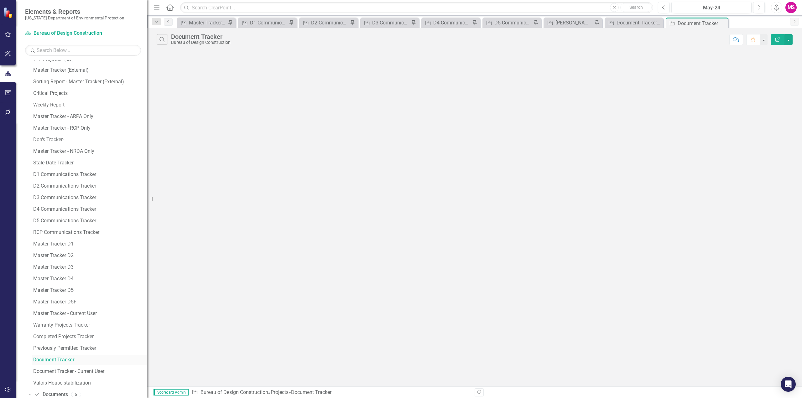
scroll to position [114, 0]
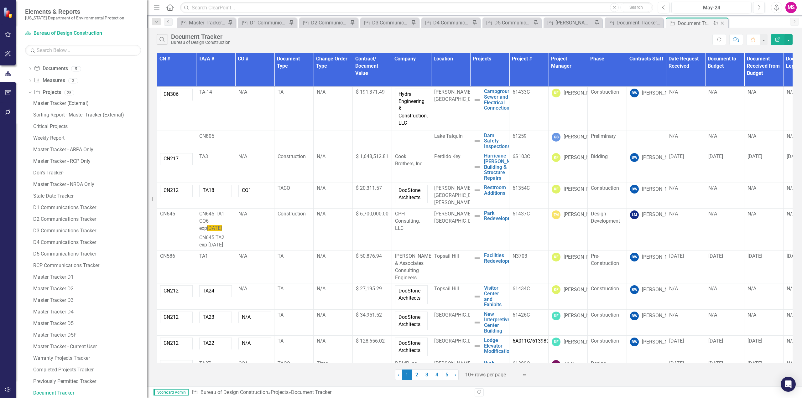
click at [722, 22] on icon "Close" at bounding box center [723, 23] width 6 height 5
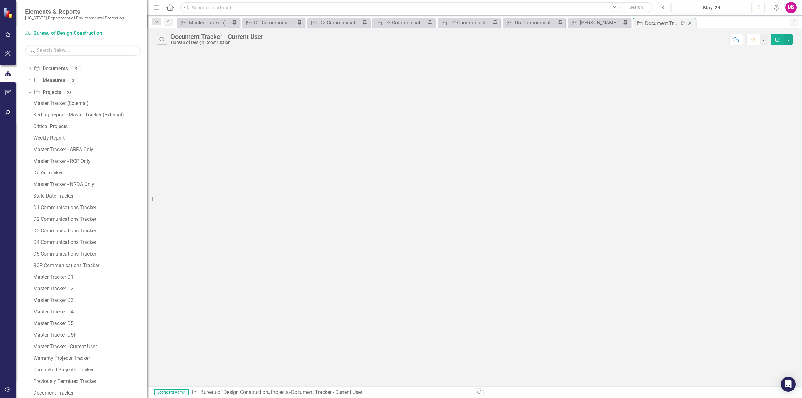
scroll to position [126, 0]
drag, startPoint x: 691, startPoint y: 23, endPoint x: 685, endPoint y: 31, distance: 9.8
click at [0, 0] on icon "Close" at bounding box center [0, 0] width 0 height 0
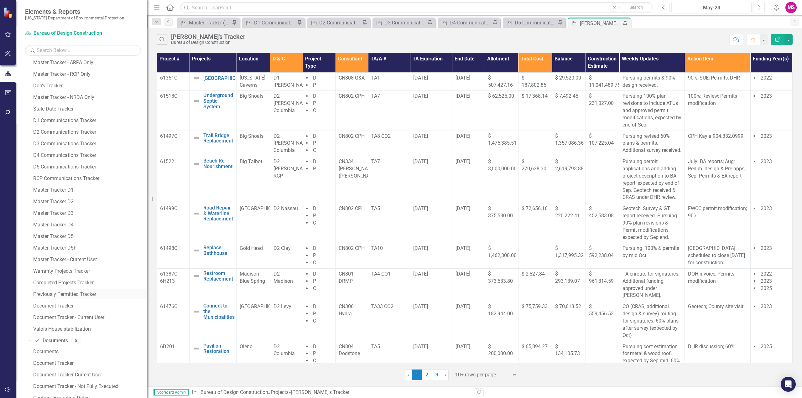
scroll to position [229, 0]
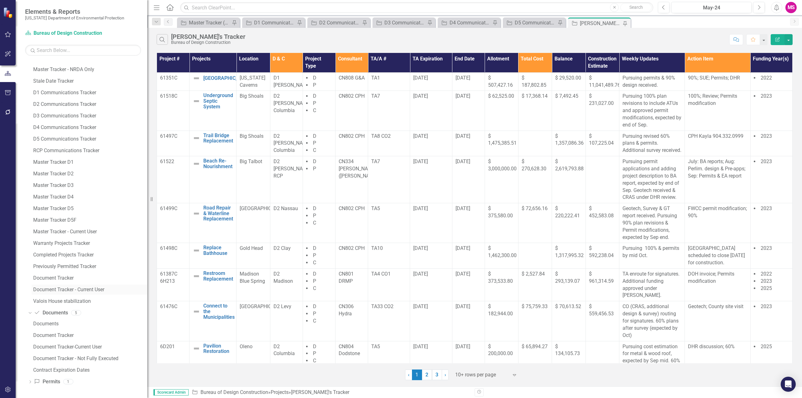
click at [50, 289] on div "Document Tracker - Current User" at bounding box center [90, 290] width 114 height 6
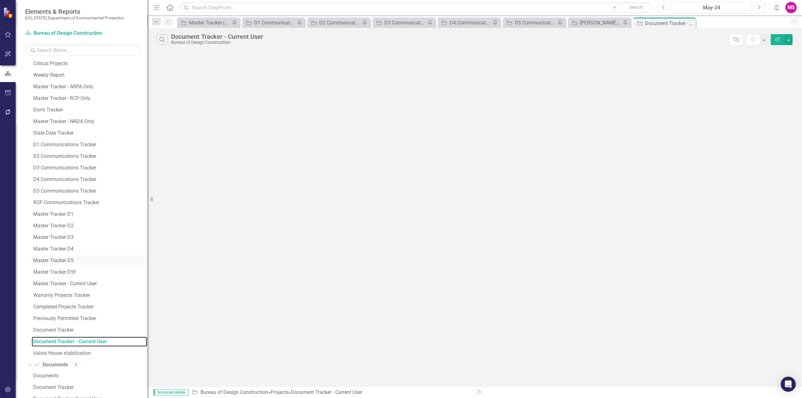
scroll to position [189, 0]
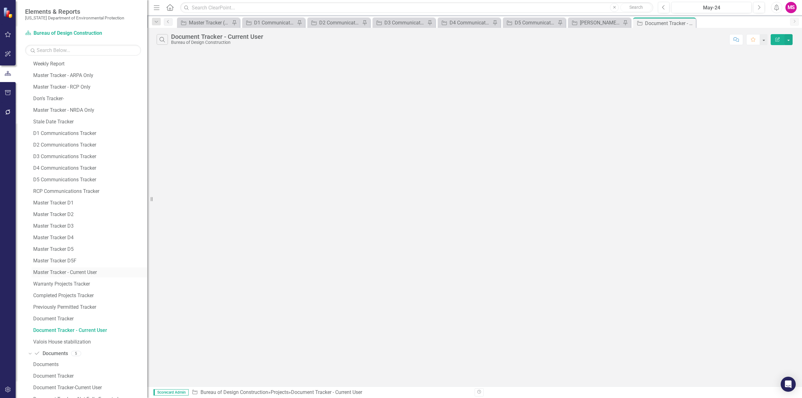
click at [49, 275] on div "Master Tracker - Current User" at bounding box center [90, 273] width 114 height 6
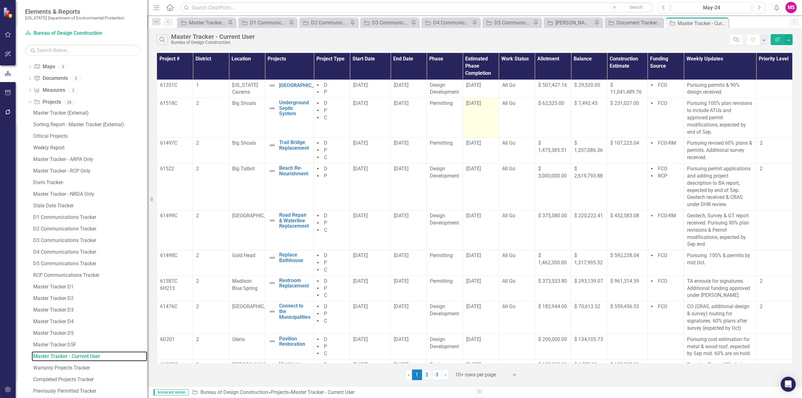
scroll to position [68, 0]
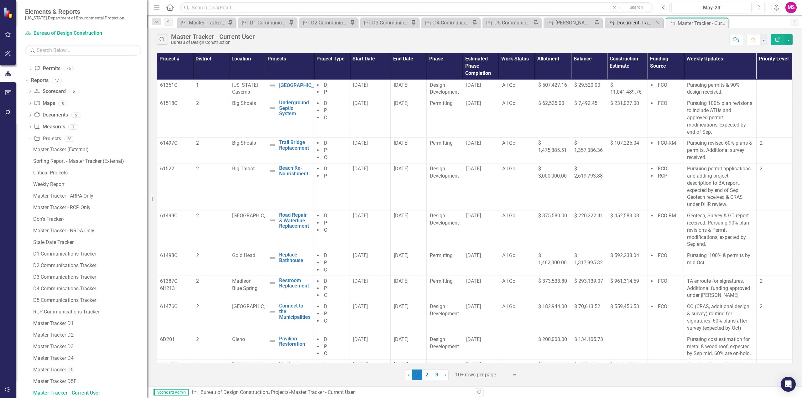
click at [644, 21] on div "Document Tracker - Current User" at bounding box center [635, 23] width 37 height 8
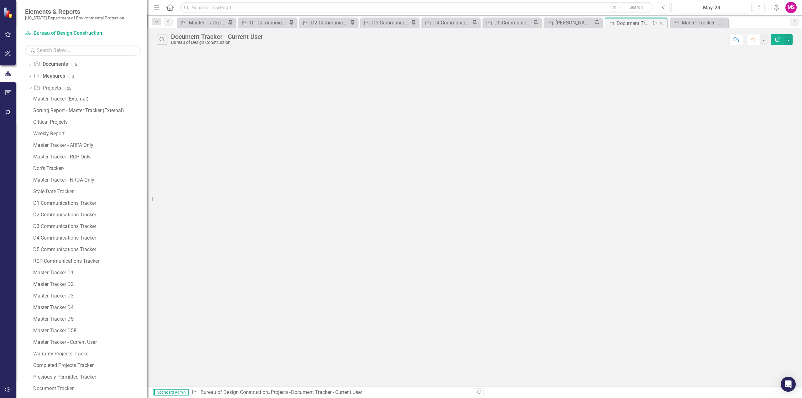
scroll to position [126, 0]
click at [660, 22] on icon at bounding box center [661, 23] width 3 height 3
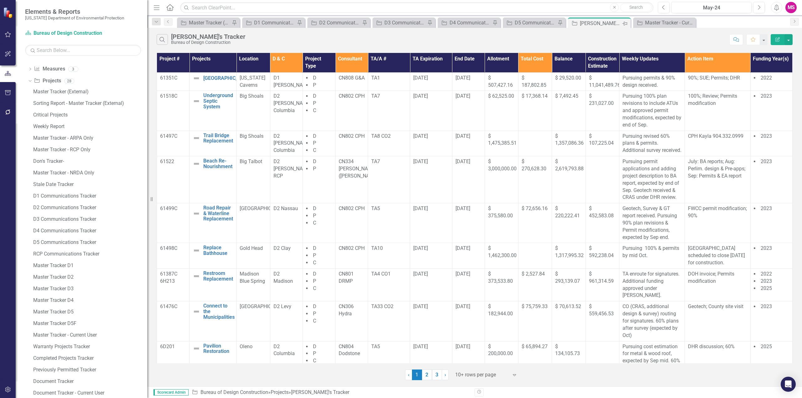
click at [627, 23] on icon at bounding box center [625, 24] width 5 height 4
click at [653, 23] on div "Master Tracker - Current User" at bounding box center [665, 23] width 41 height 8
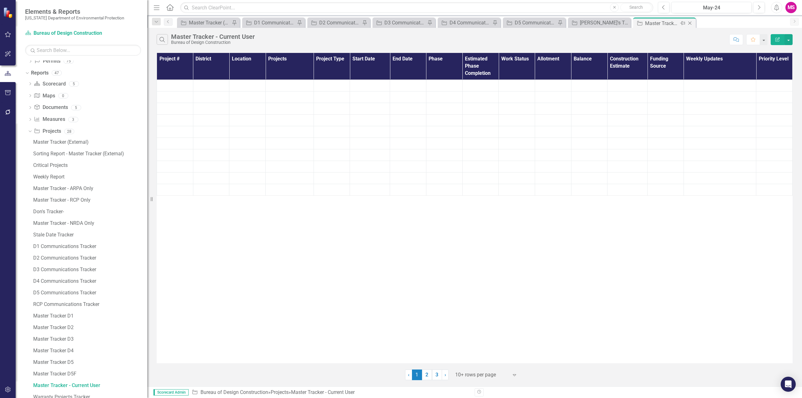
scroll to position [68, 0]
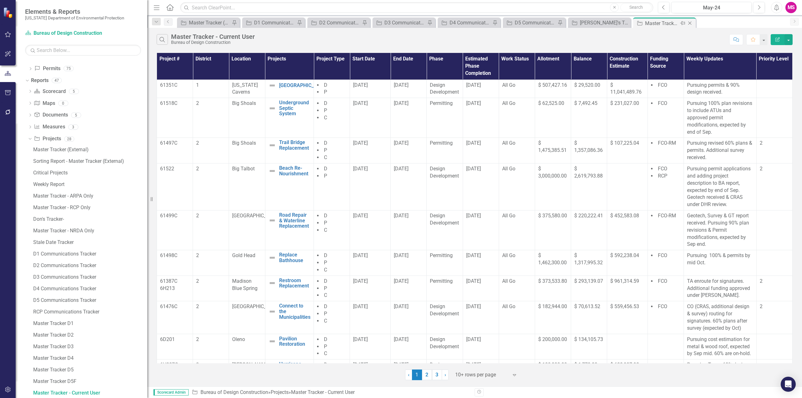
click at [682, 22] on icon at bounding box center [682, 23] width 5 height 4
click at [658, 23] on div "[PERSON_NAME]'s Tracker" at bounding box center [665, 23] width 41 height 8
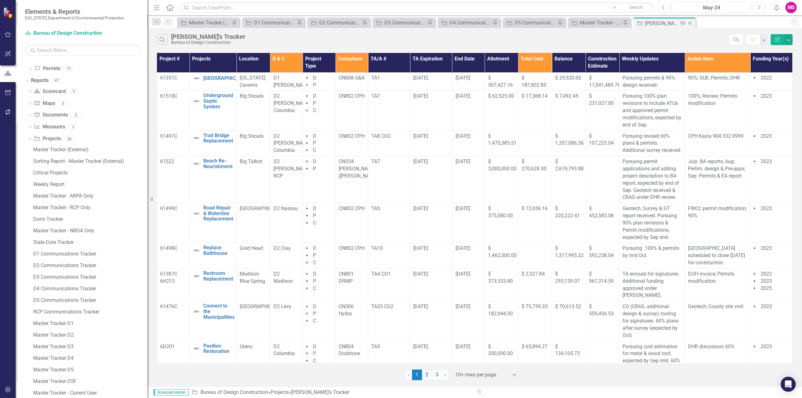
click at [684, 23] on icon "Pin" at bounding box center [682, 23] width 5 height 6
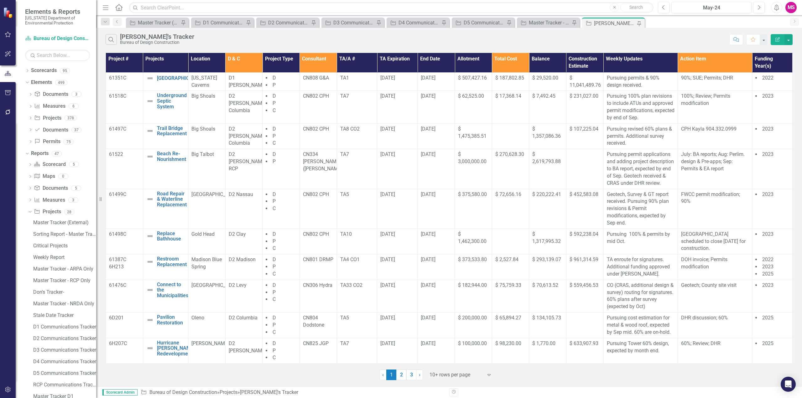
scroll to position [68, 0]
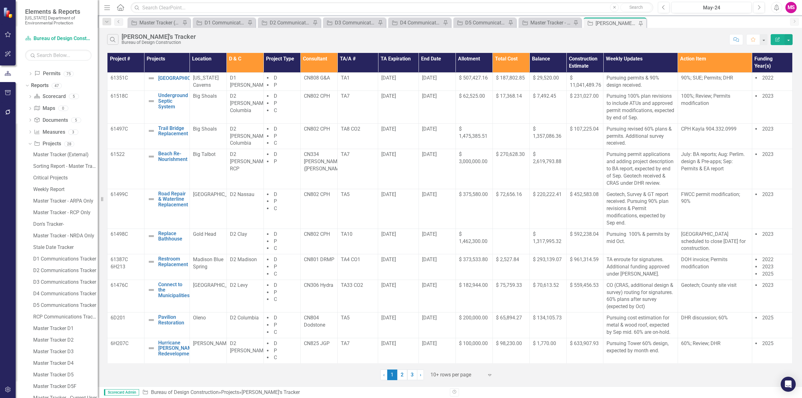
click at [98, 38] on div "Resize" at bounding box center [100, 199] width 5 height 398
click at [110, 7] on icon "Menu" at bounding box center [107, 7] width 8 height 7
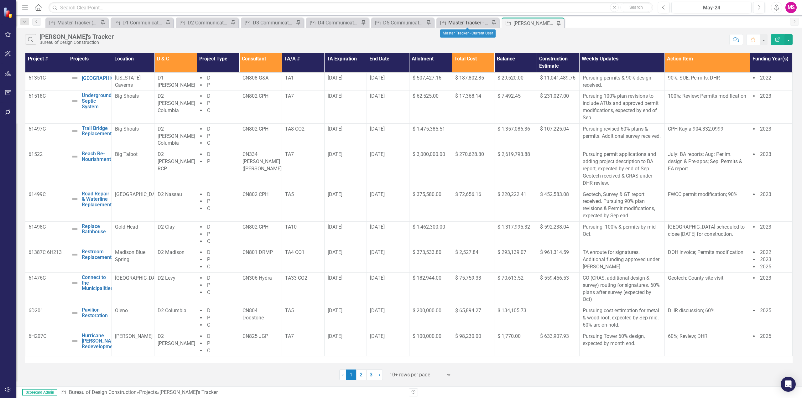
click at [476, 25] on div "Master Tracker - Current User" at bounding box center [469, 23] width 41 height 8
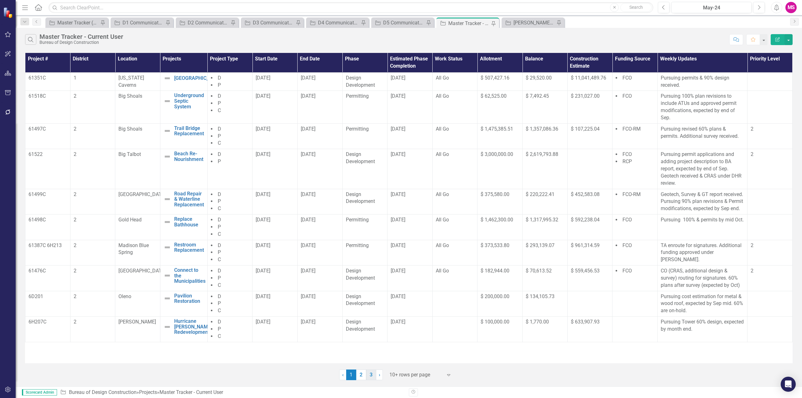
click at [370, 373] on link "3" at bounding box center [371, 375] width 10 height 11
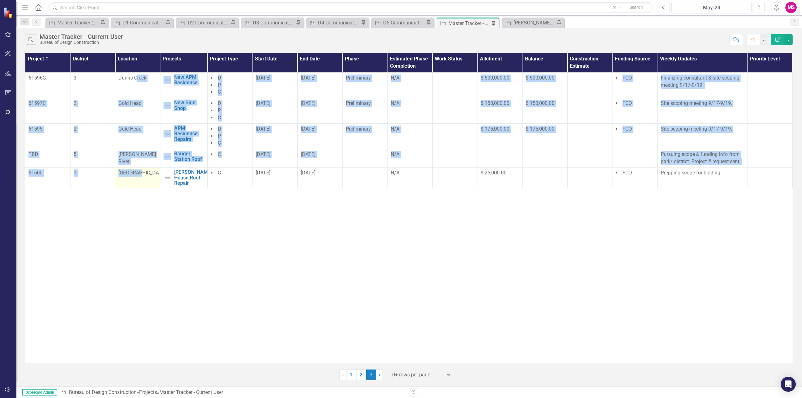
drag, startPoint x: 136, startPoint y: 84, endPoint x: 138, endPoint y: 178, distance: 94.1
click at [138, 178] on tbody "61596C 3 Dunns Creek New APM Residence Edit Edit Project Link Open Element D P …" at bounding box center [409, 130] width 768 height 116
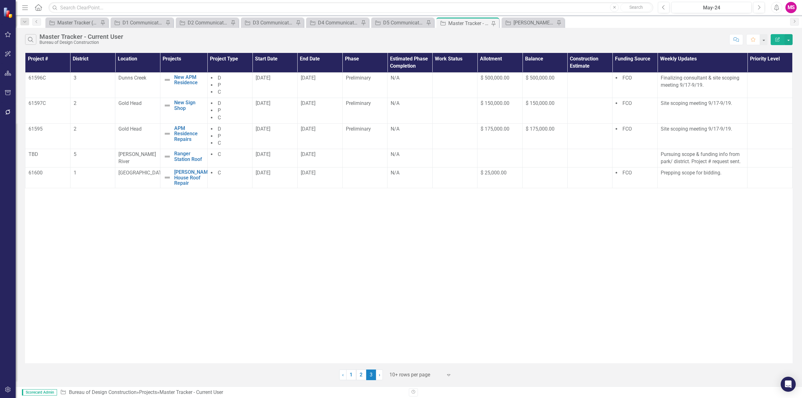
click at [256, 276] on div "Project # District Location Projects Project Type Start Date End Date Phase Est…" at bounding box center [409, 208] width 768 height 311
click at [547, 19] on div "[PERSON_NAME]'s Tracker" at bounding box center [534, 23] width 41 height 8
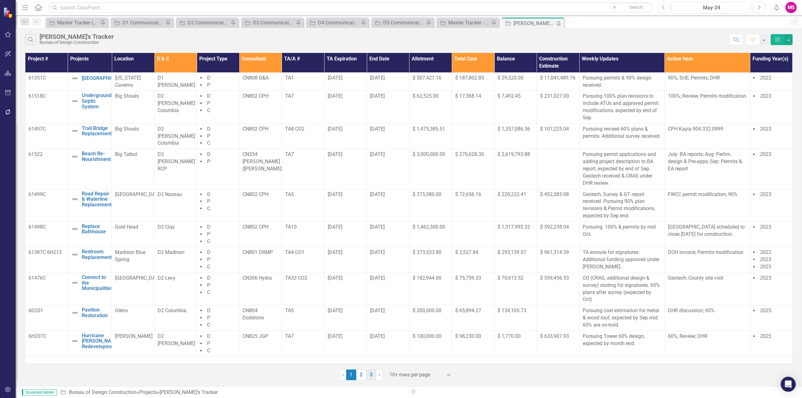
click at [373, 376] on link "3" at bounding box center [371, 375] width 10 height 11
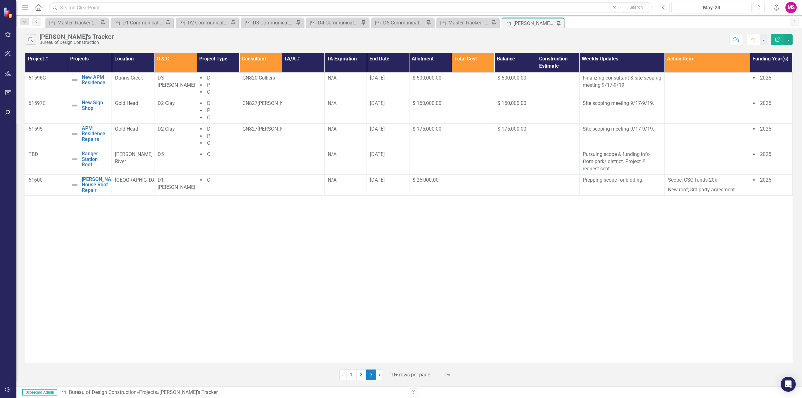
click at [416, 307] on div "Project # Projects Location D & C Project Type Consultant TA/A # TA Expiration …" at bounding box center [409, 208] width 768 height 311
